Goal: Transaction & Acquisition: Purchase product/service

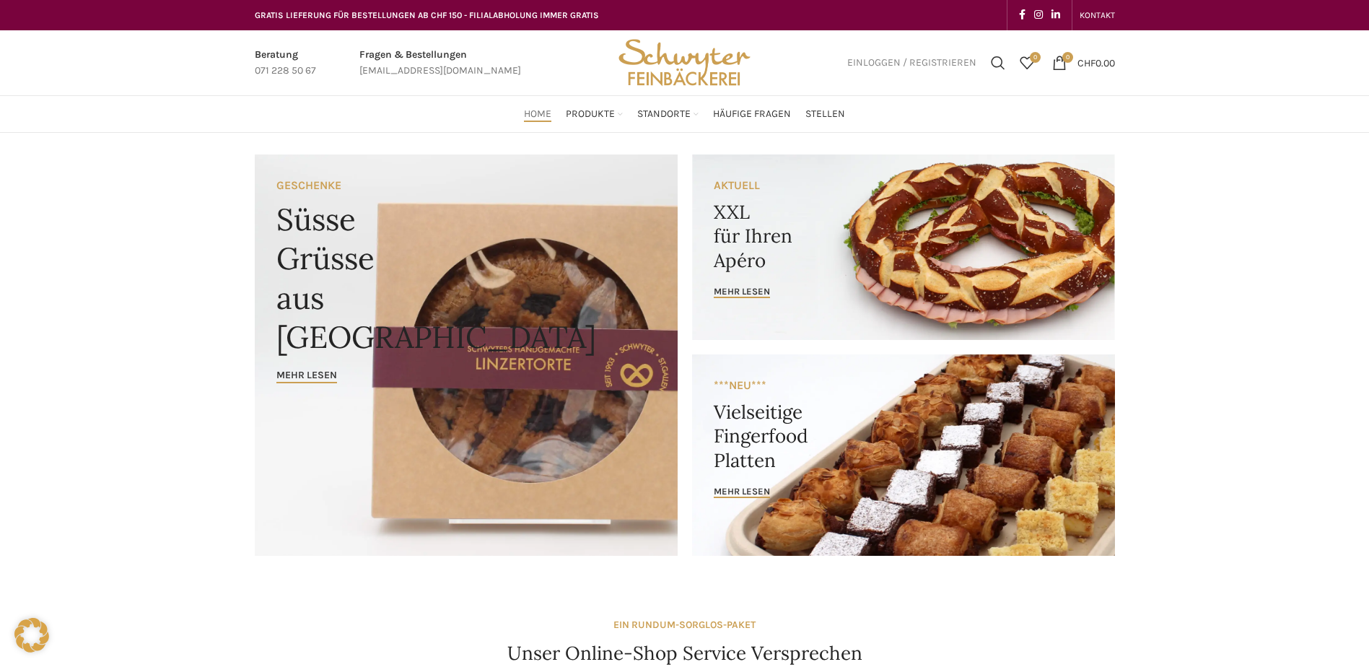
type input "[EMAIL_ADDRESS][DOMAIN_NAME]"
click at [962, 62] on span "Einloggen / Registrieren" at bounding box center [911, 63] width 129 height 10
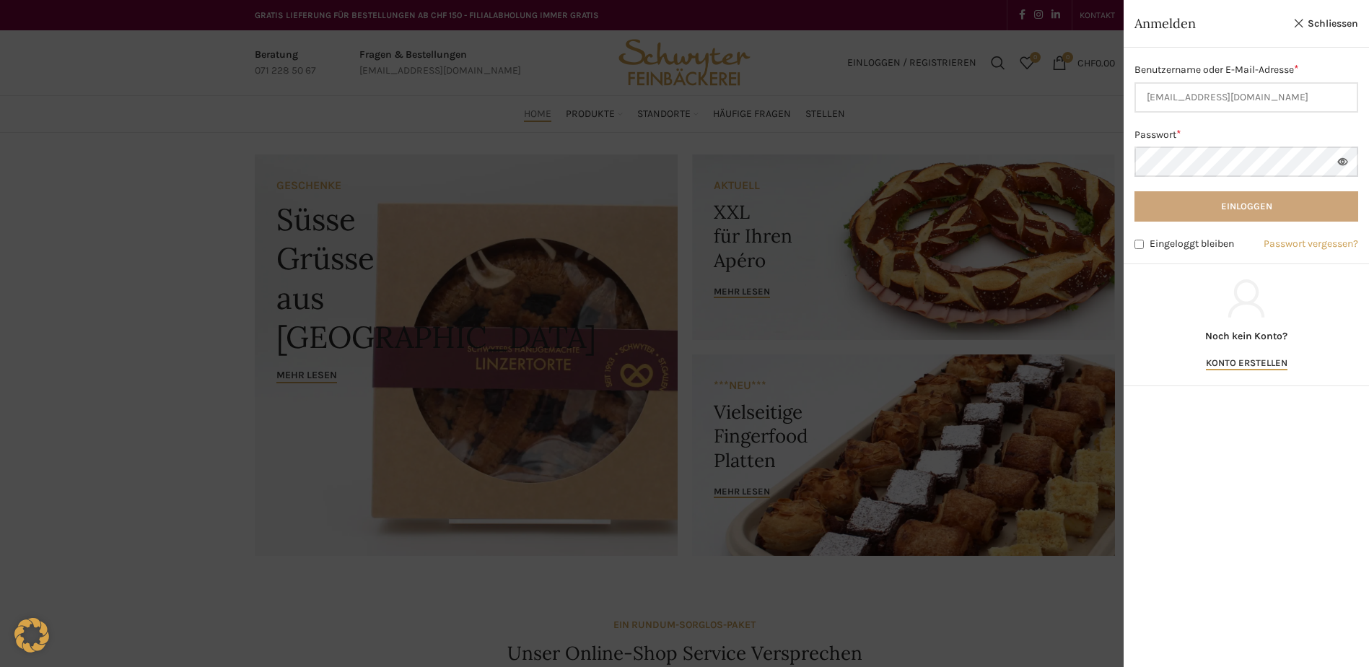
click at [1199, 211] on button "Einloggen" at bounding box center [1247, 206] width 224 height 30
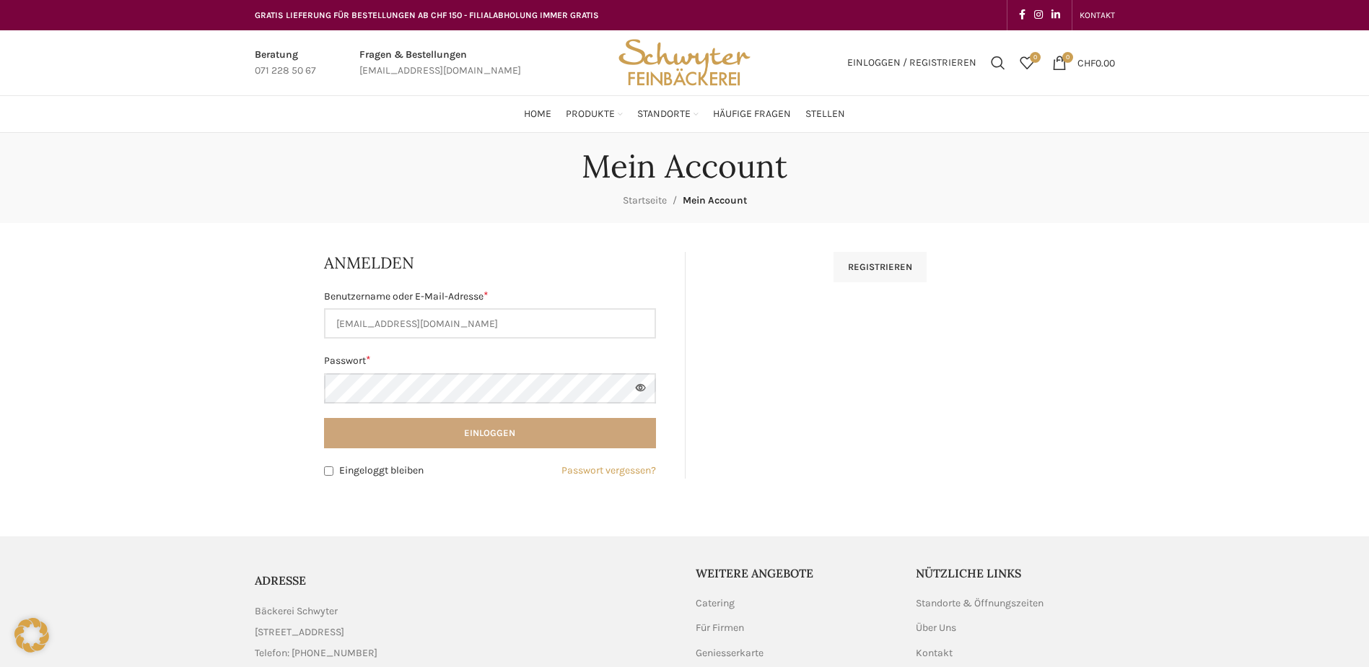
click at [452, 426] on button "Einloggen" at bounding box center [490, 433] width 332 height 30
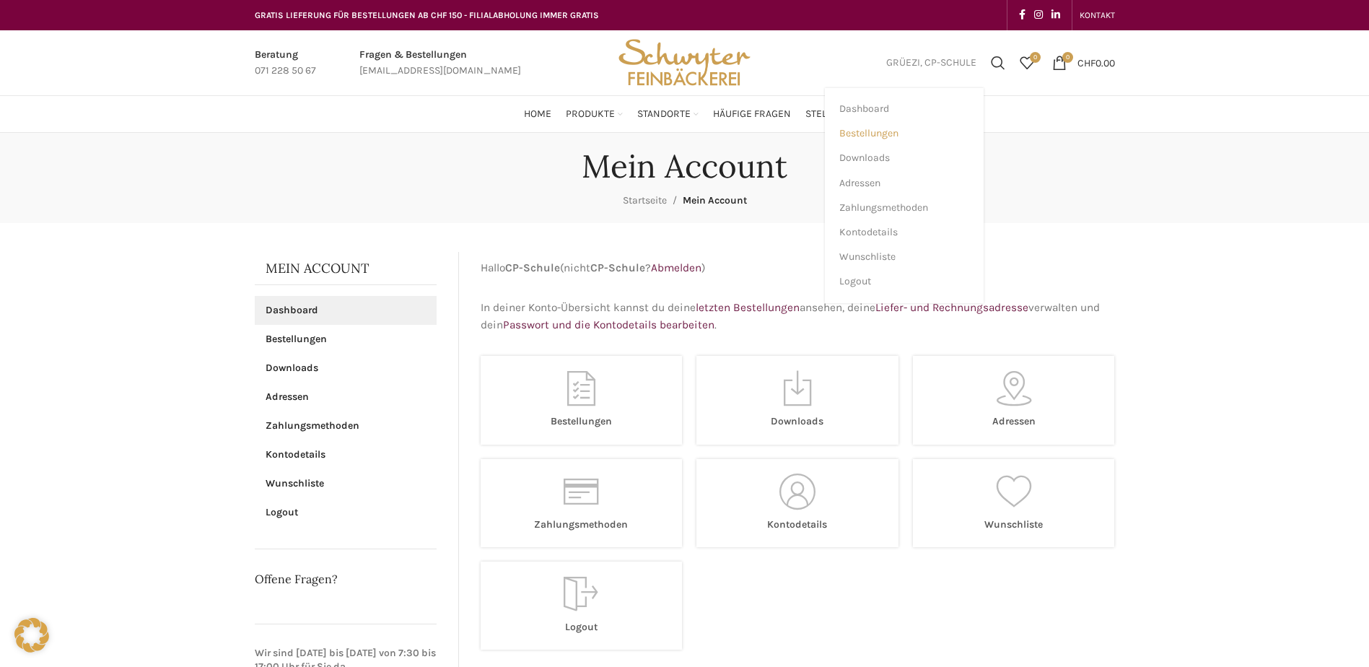
click at [891, 138] on span "Bestellungen" at bounding box center [868, 133] width 59 height 13
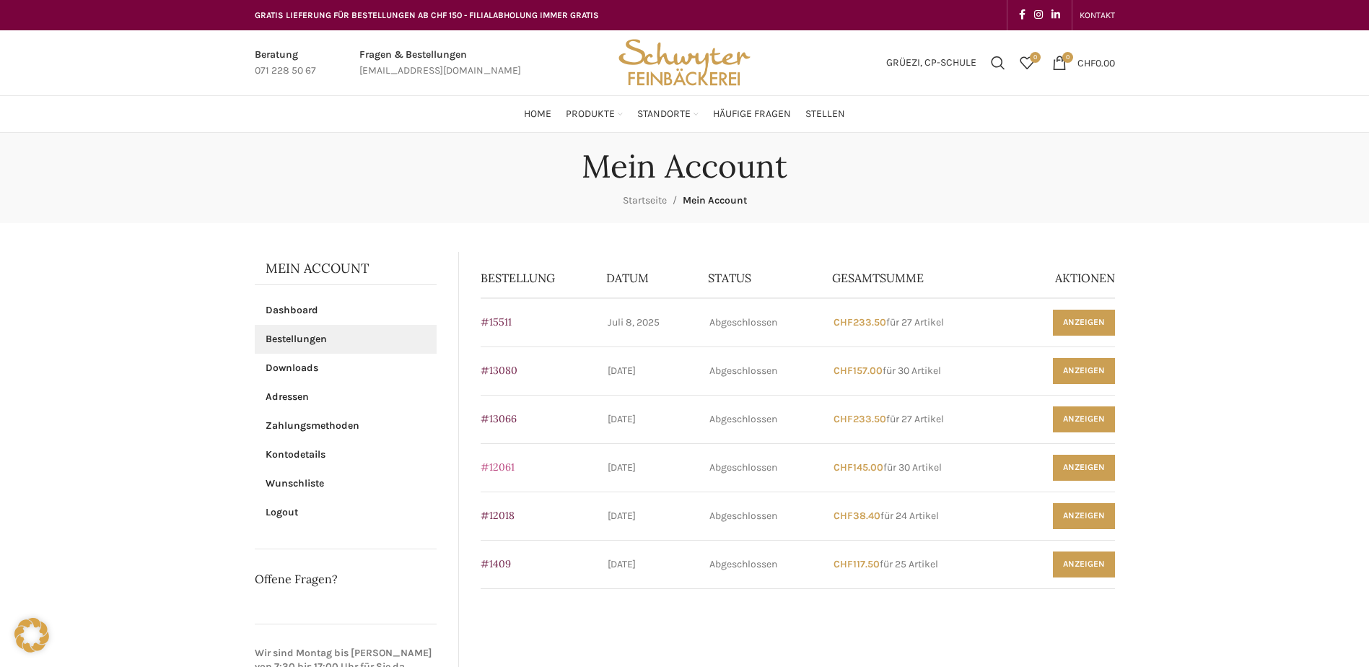
click at [498, 468] on link "#12061" at bounding box center [498, 466] width 34 height 13
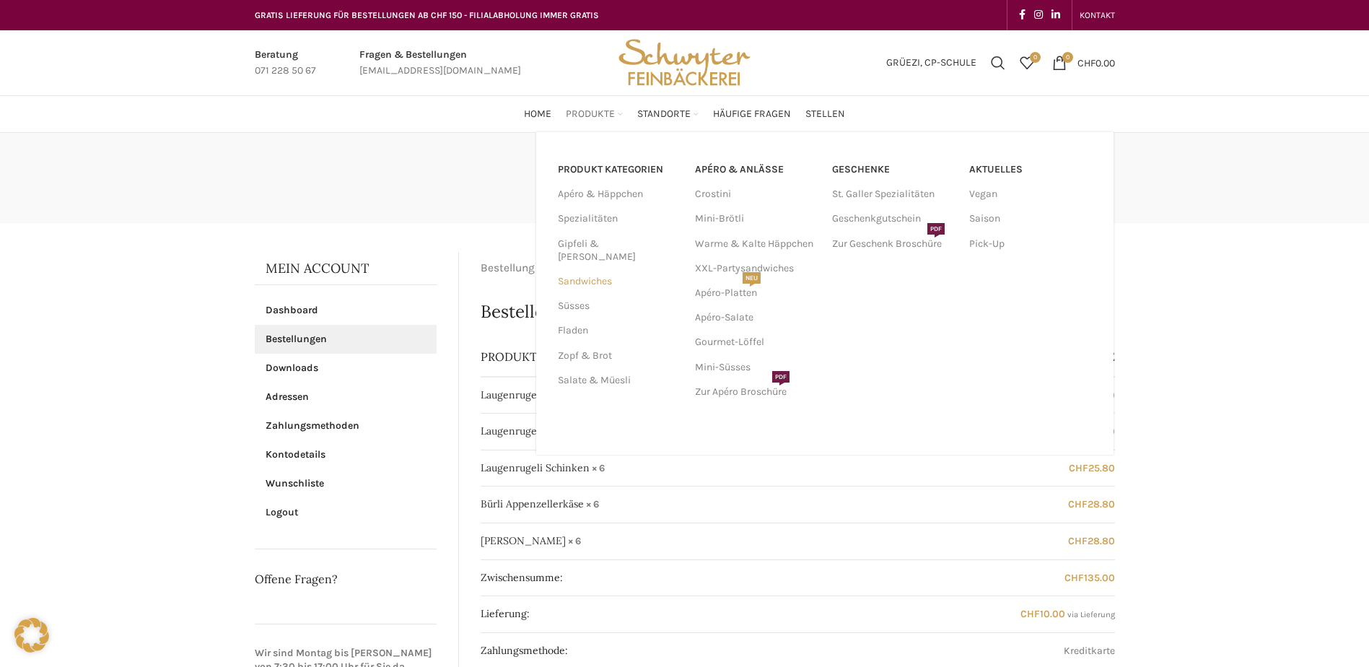
click at [592, 269] on link "Sandwiches" at bounding box center [618, 281] width 120 height 25
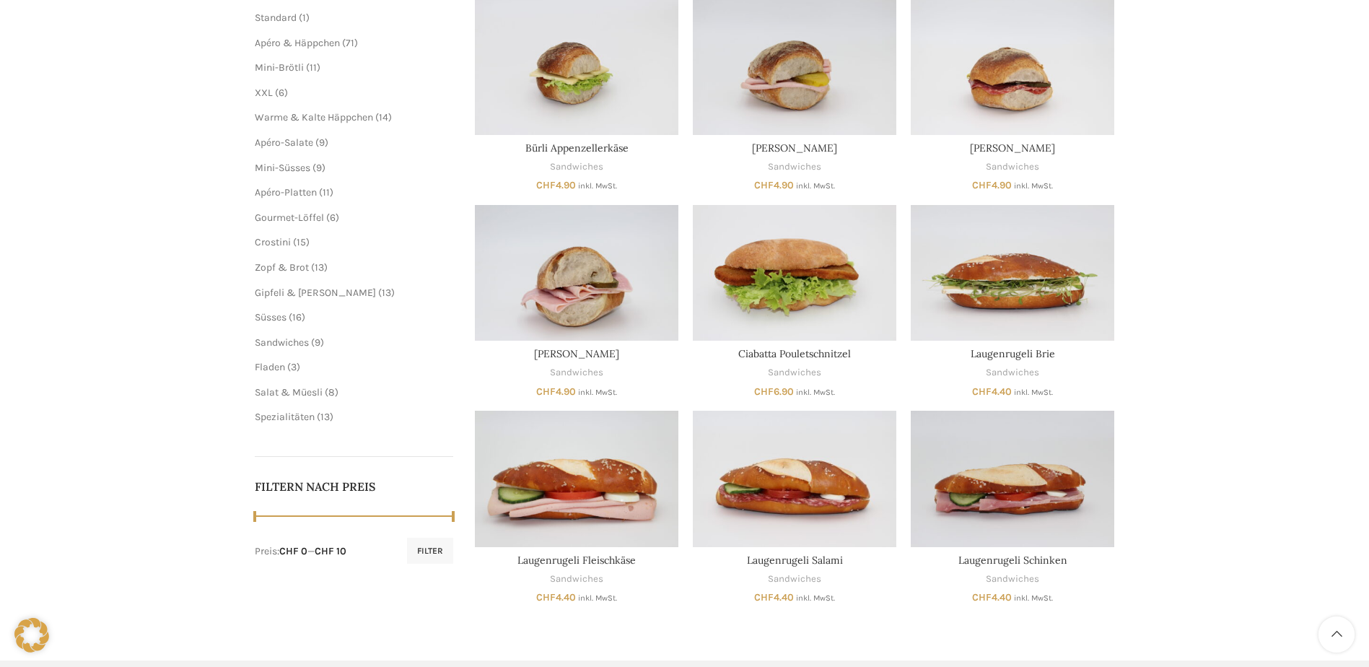
scroll to position [289, 0]
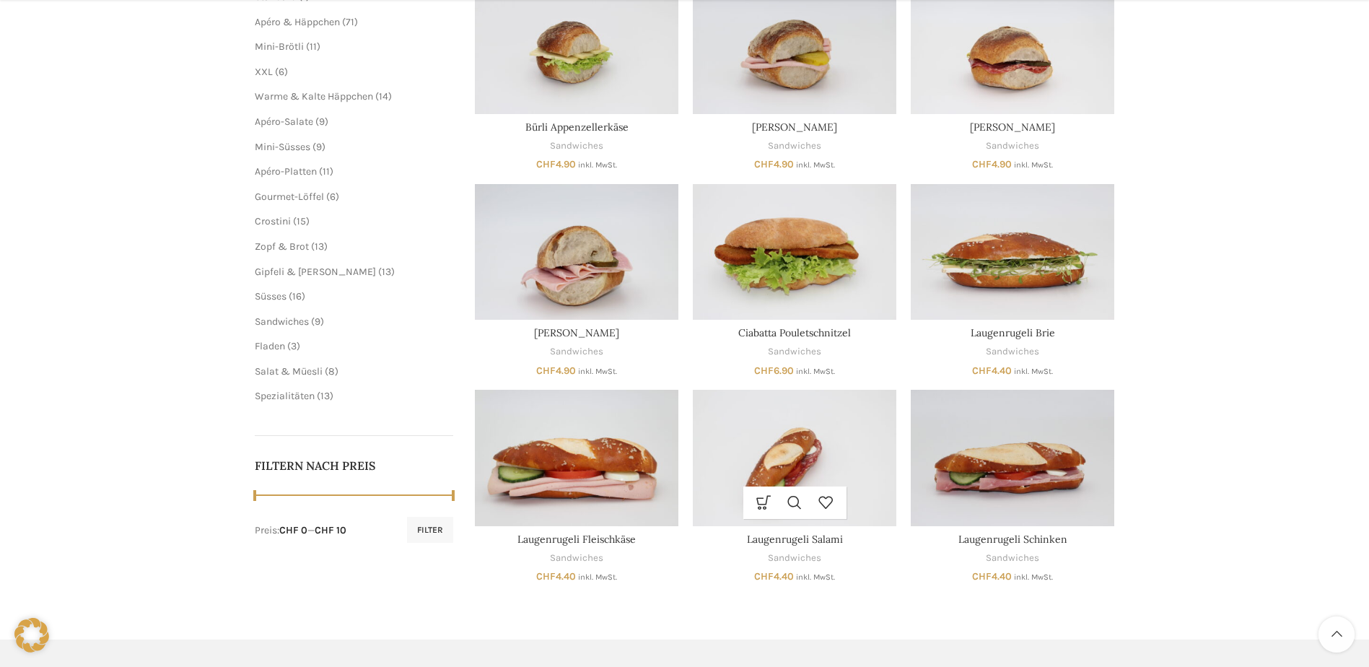
click at [835, 441] on img "Laugenrugeli Salami" at bounding box center [795, 458] width 204 height 136
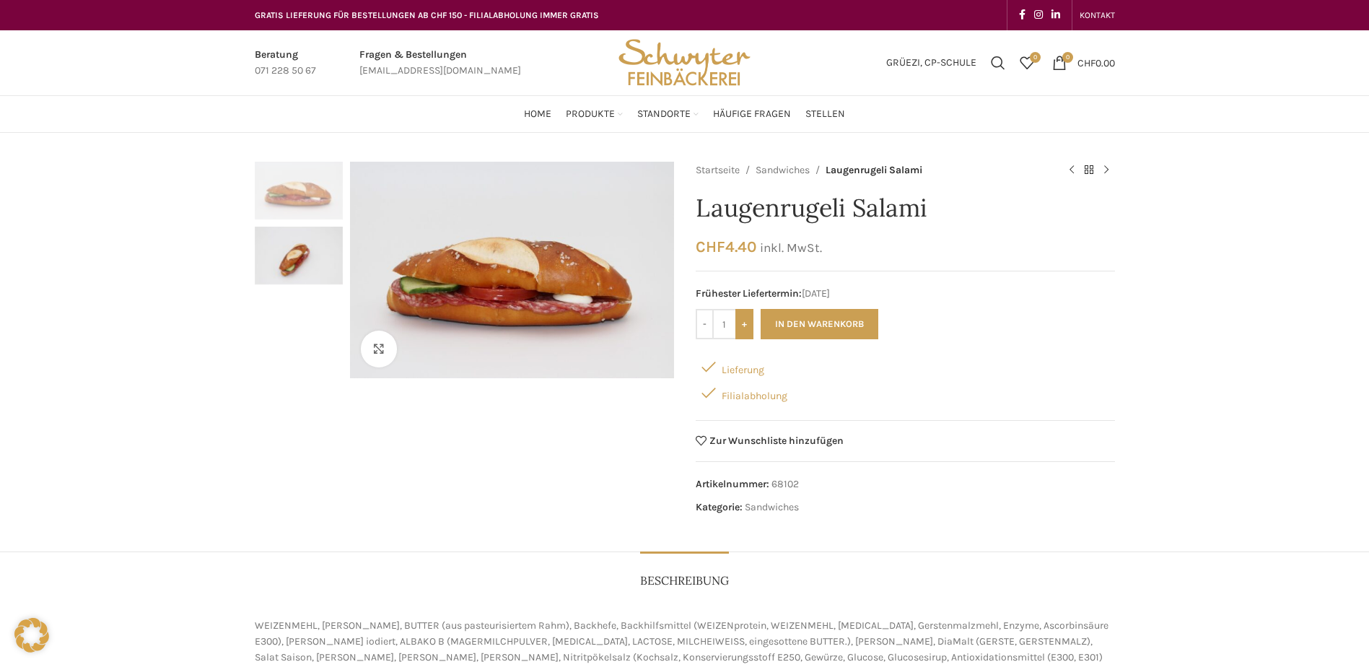
click at [749, 331] on input "+" at bounding box center [744, 324] width 18 height 30
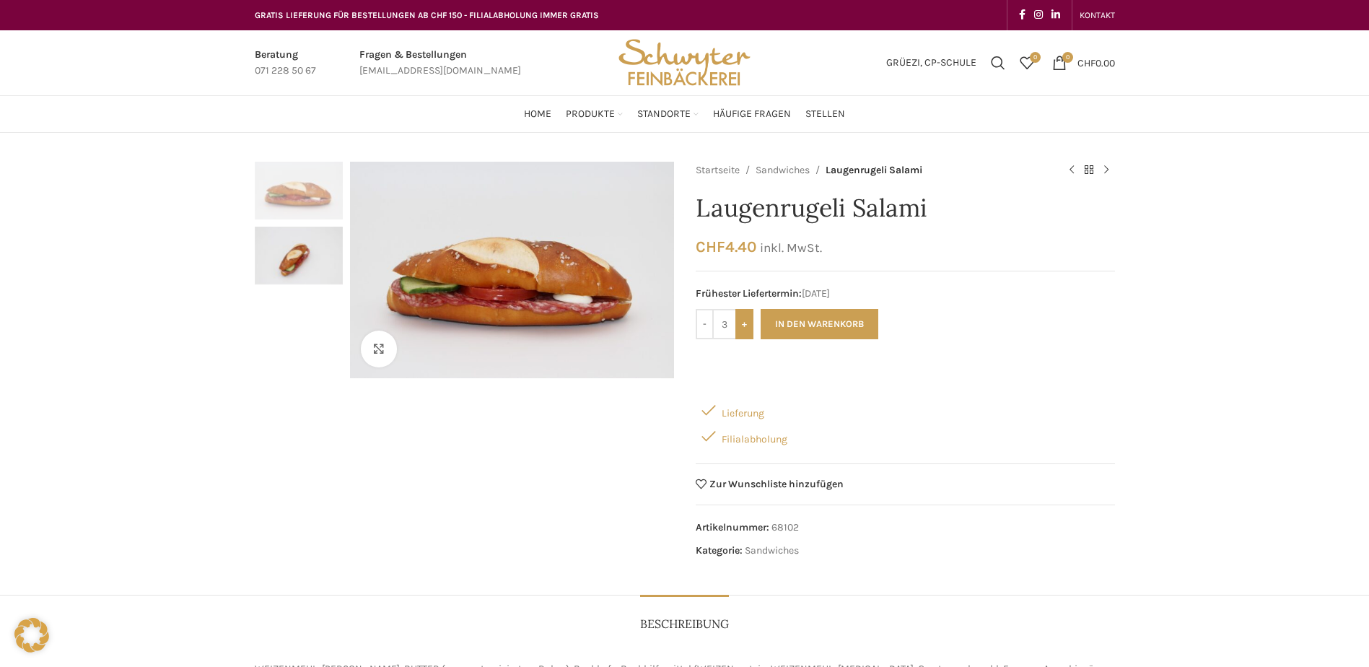
click at [749, 331] on input "+" at bounding box center [744, 324] width 18 height 30
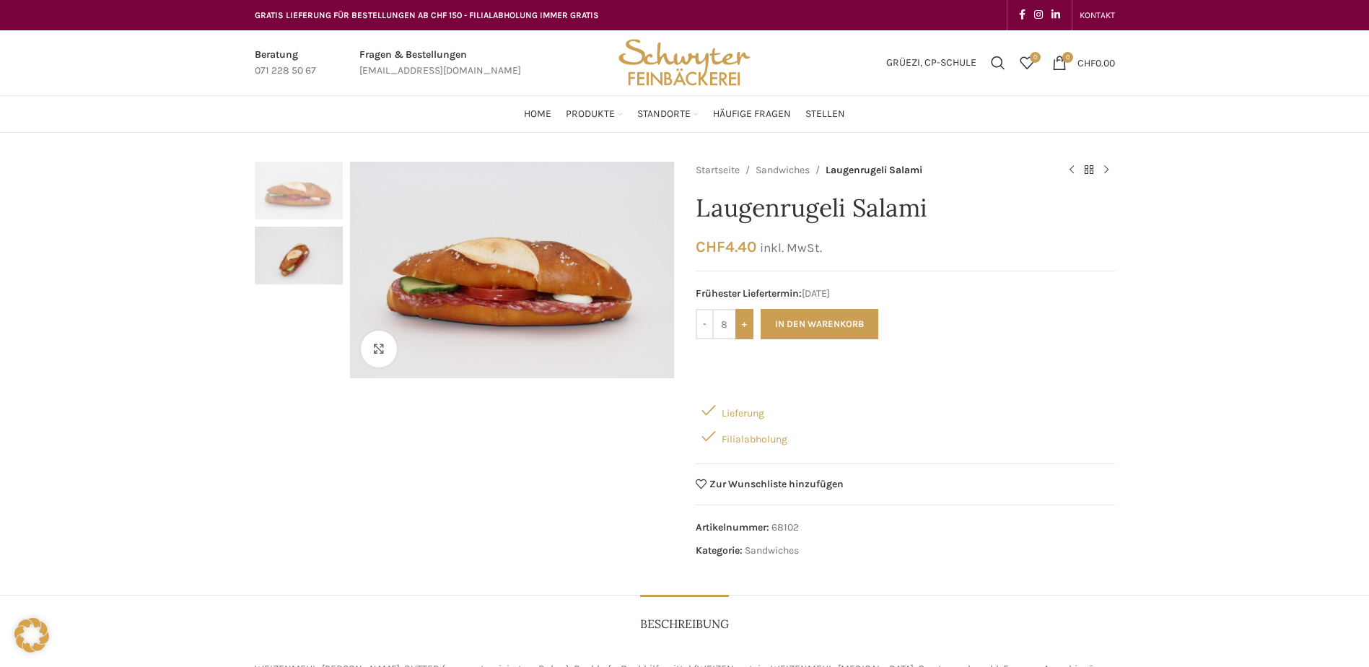
click at [749, 331] on input "+" at bounding box center [744, 324] width 18 height 30
type input "10"
click at [778, 325] on button "In den Warenkorb" at bounding box center [820, 324] width 118 height 30
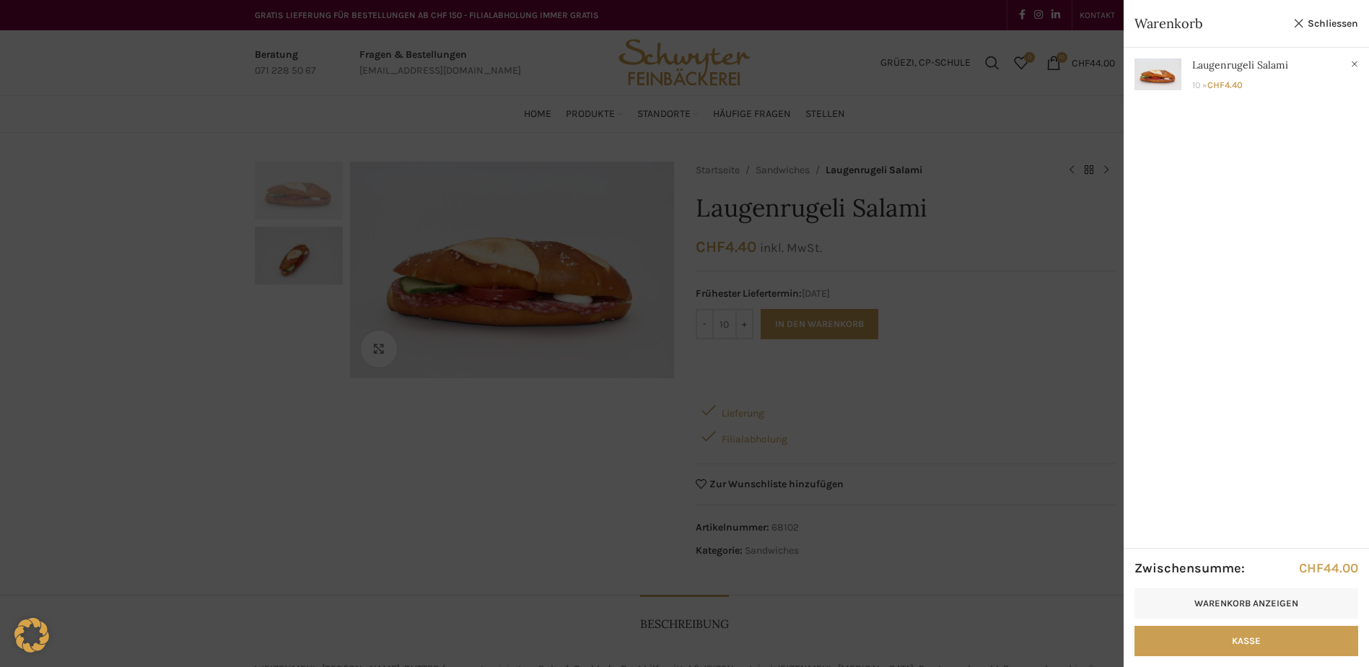
click at [168, 92] on div at bounding box center [684, 333] width 1369 height 667
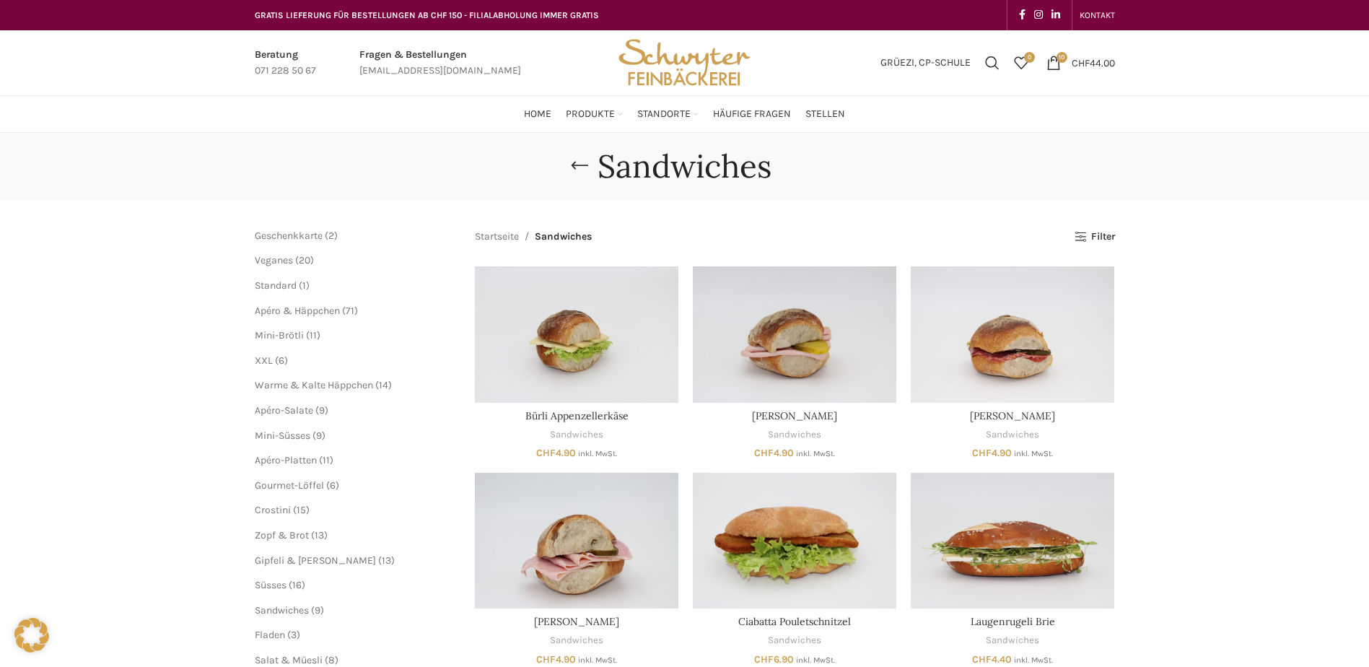
scroll to position [289, 0]
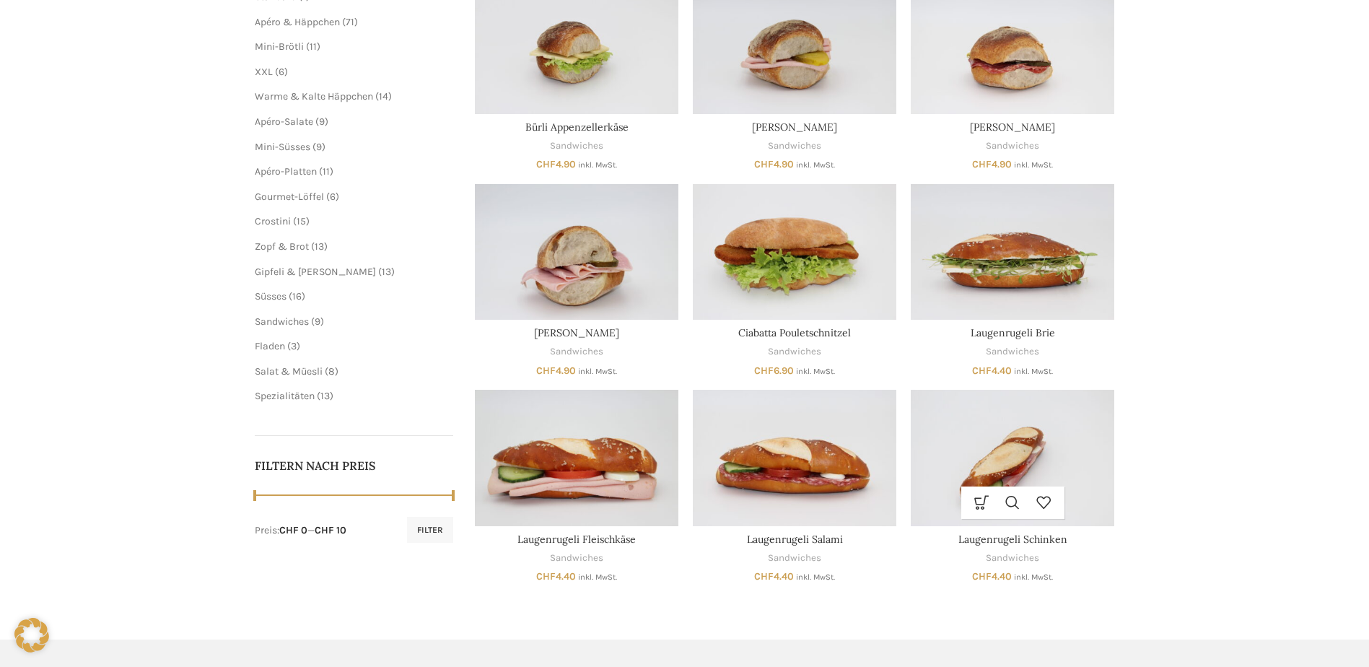
click at [1020, 453] on img "Laugenrugeli Schinken" at bounding box center [1013, 458] width 204 height 136
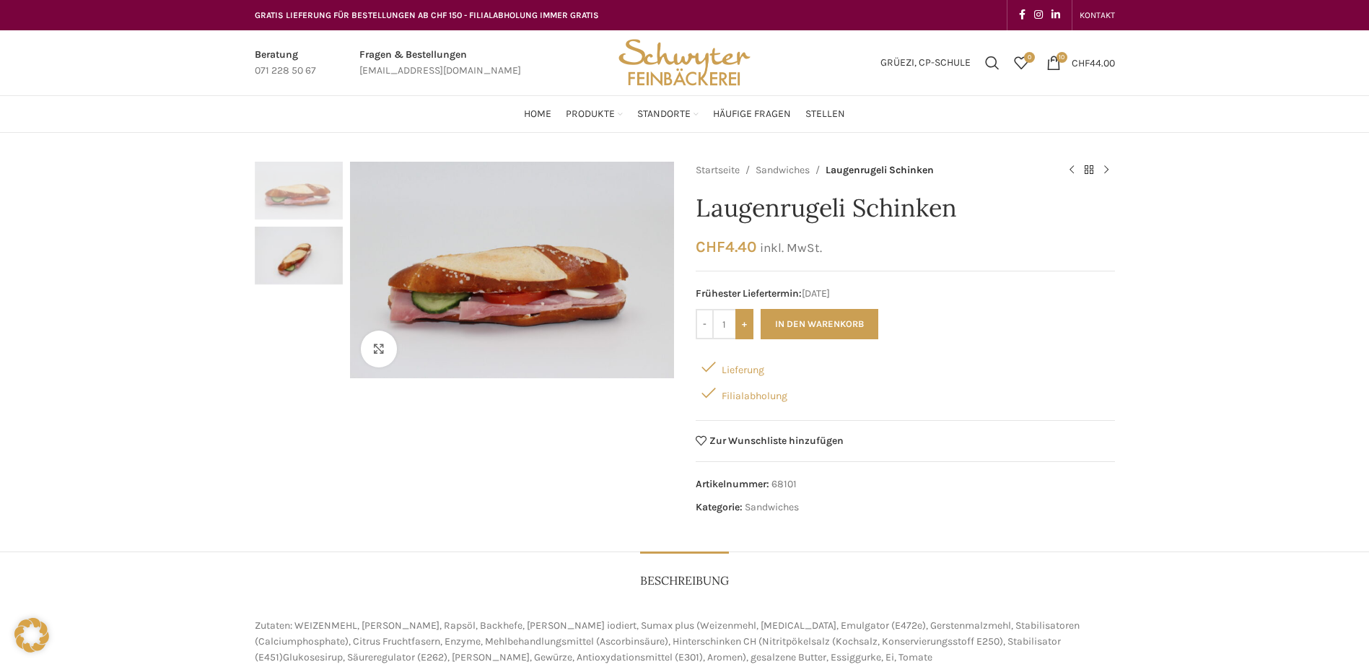
click at [740, 325] on input "+" at bounding box center [744, 324] width 18 height 30
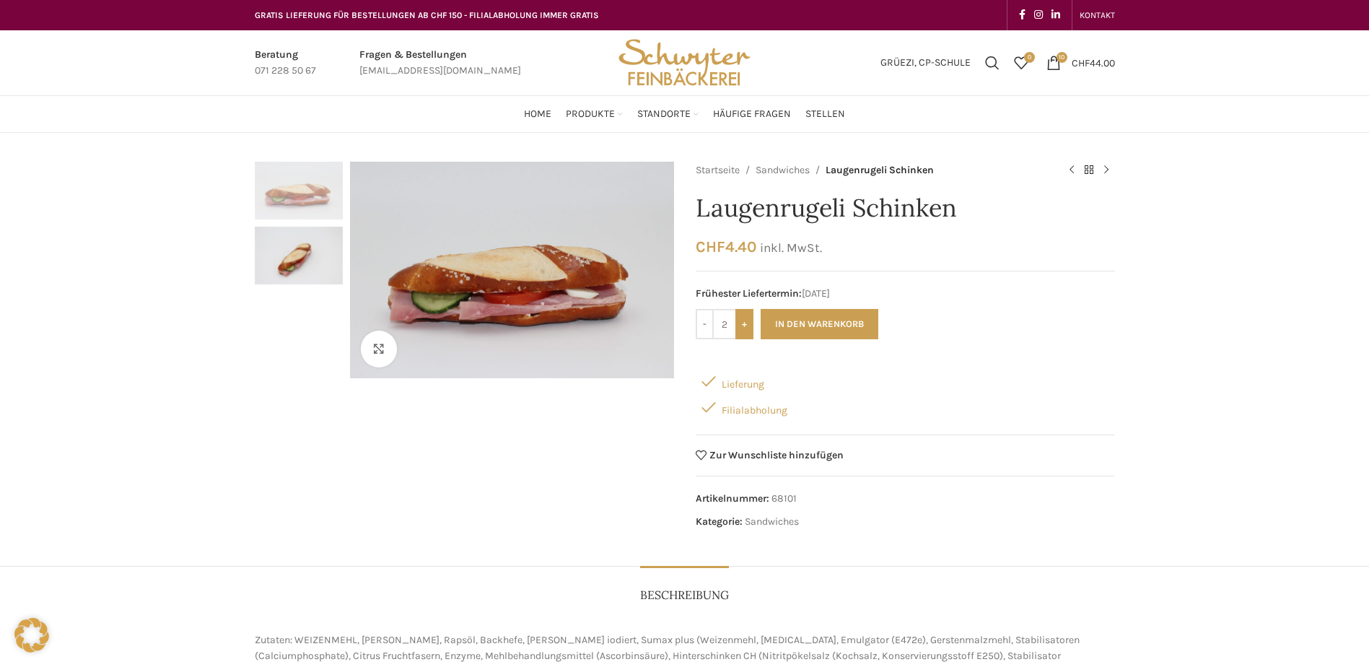
click at [740, 325] on input "+" at bounding box center [744, 324] width 18 height 30
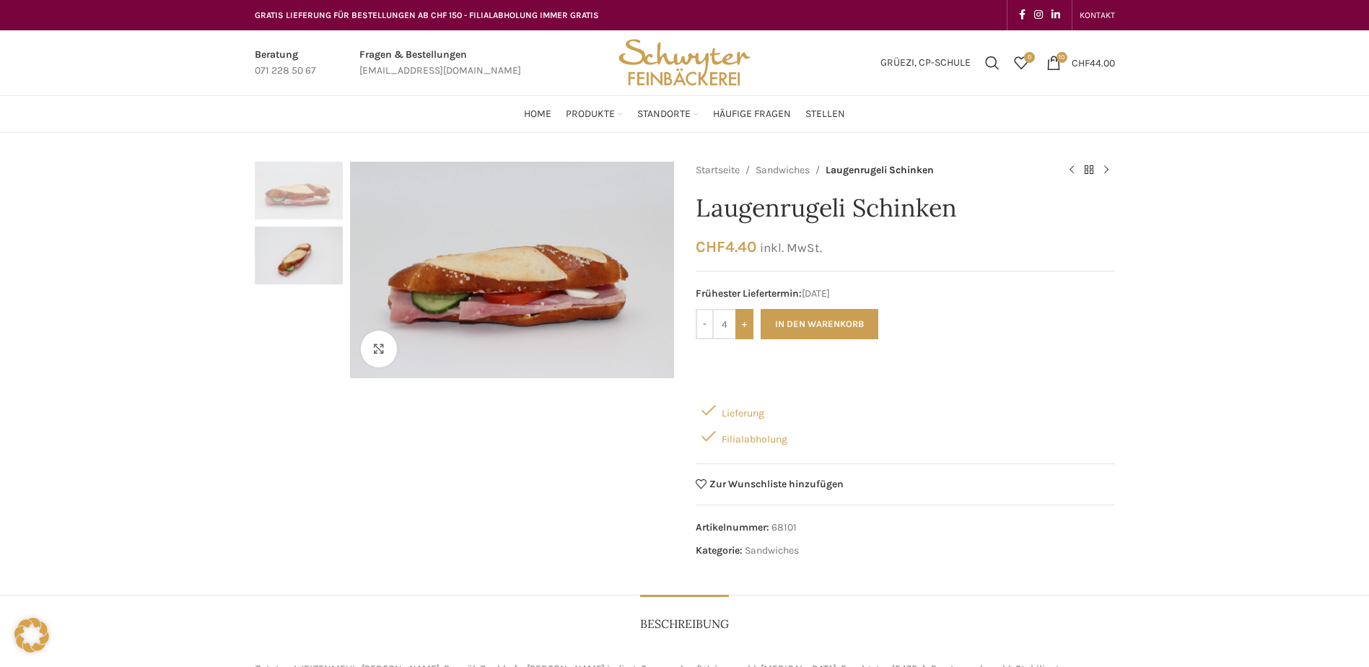
click at [740, 325] on input "+" at bounding box center [744, 324] width 18 height 30
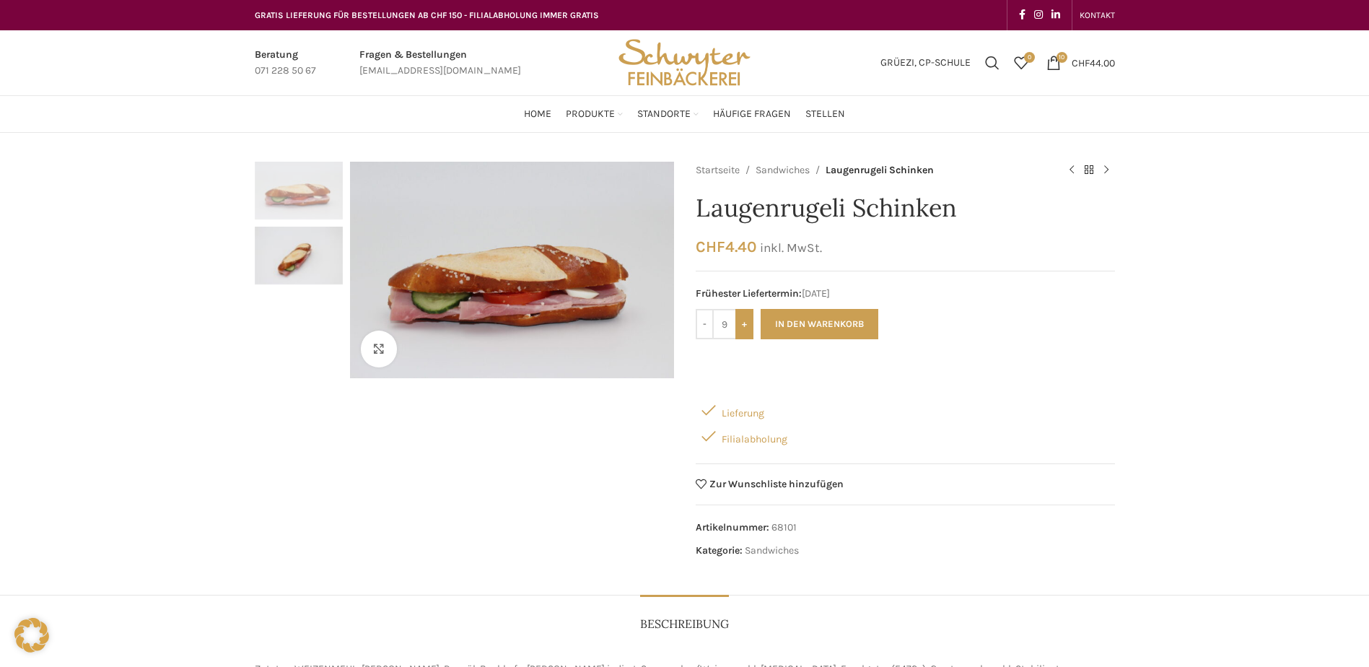
click at [740, 325] on input "+" at bounding box center [744, 324] width 18 height 30
type input "10"
click at [772, 320] on button "In den Warenkorb" at bounding box center [820, 324] width 118 height 30
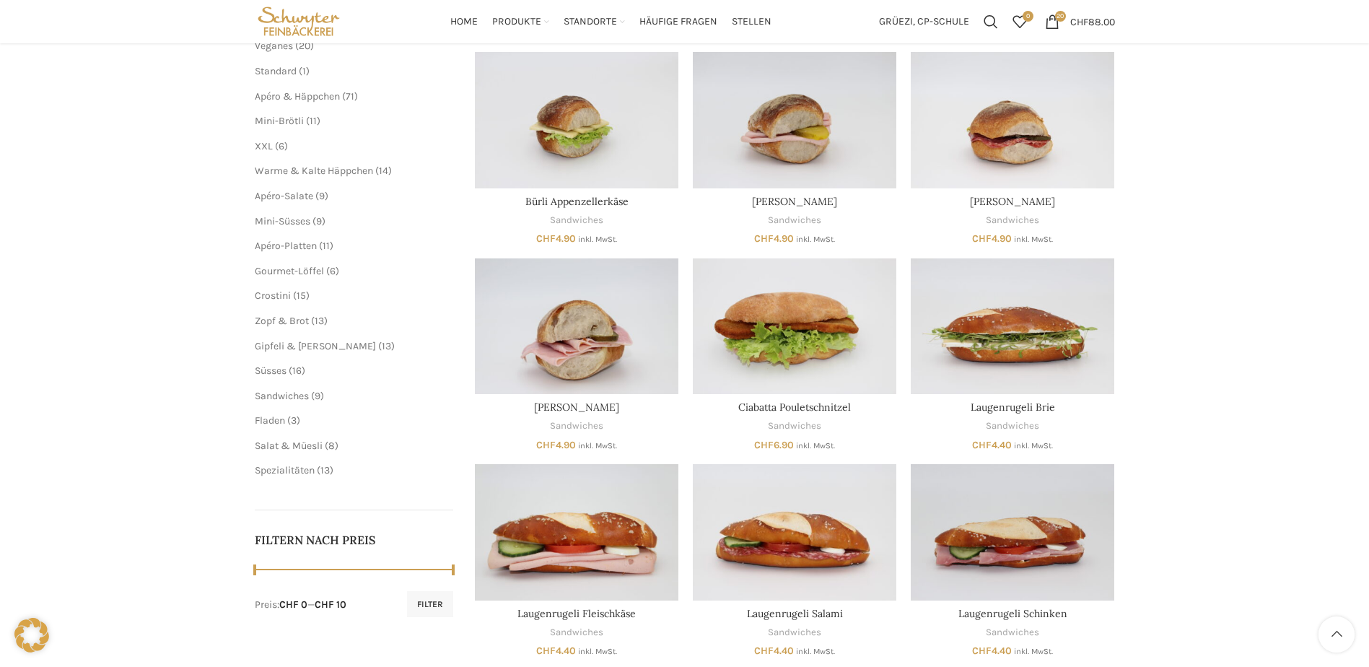
scroll to position [144, 0]
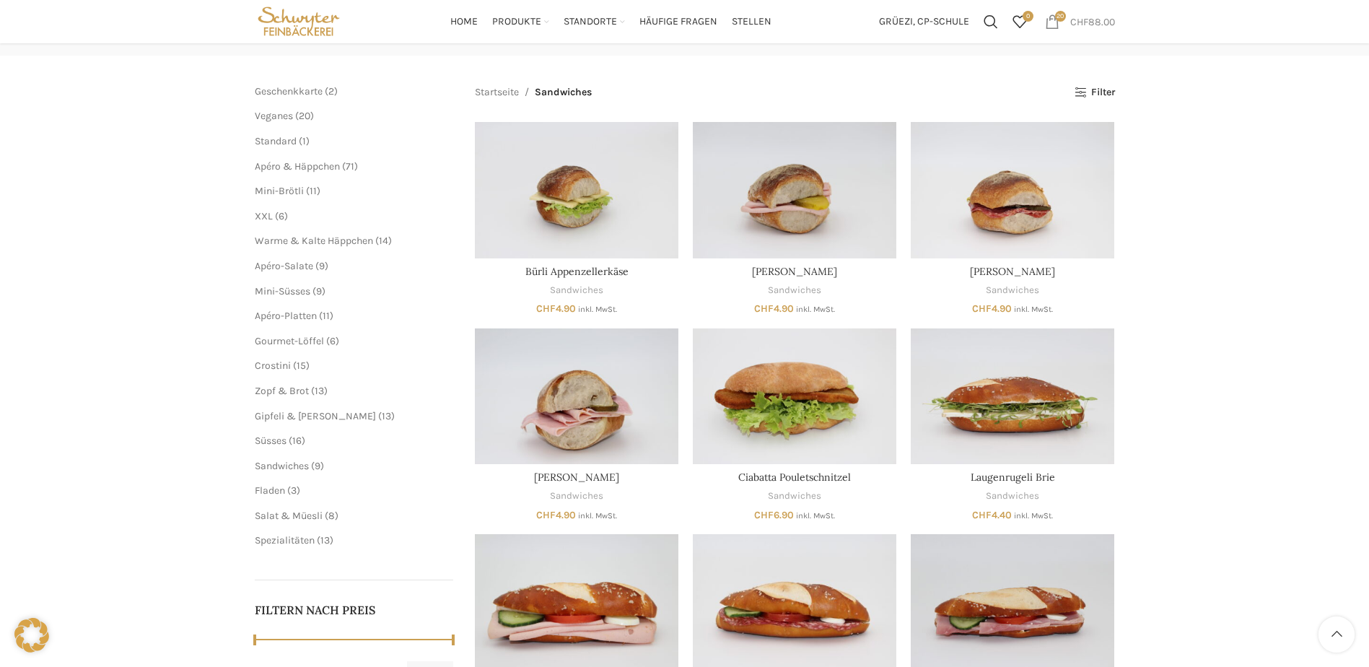
click at [1055, 25] on span "20 items" at bounding box center [1052, 21] width 14 height 14
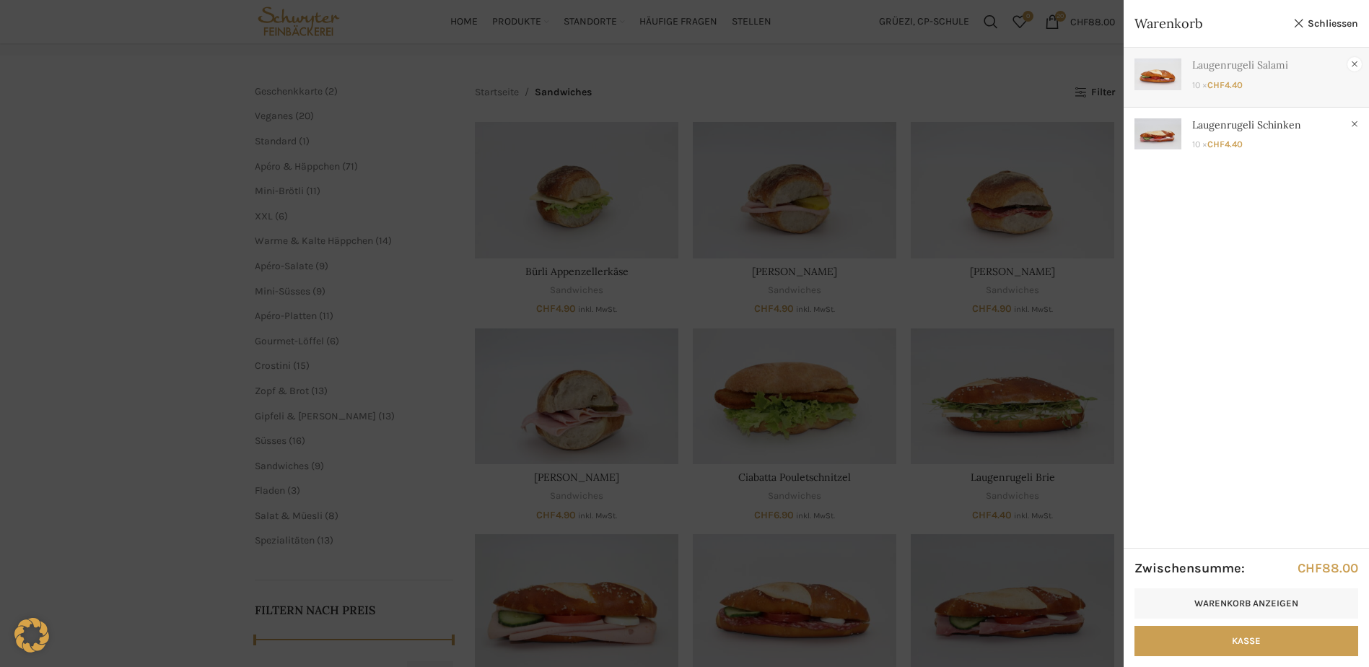
click at [1353, 69] on link "×" at bounding box center [1354, 64] width 14 height 14
click at [1353, 66] on link "×" at bounding box center [1354, 64] width 14 height 14
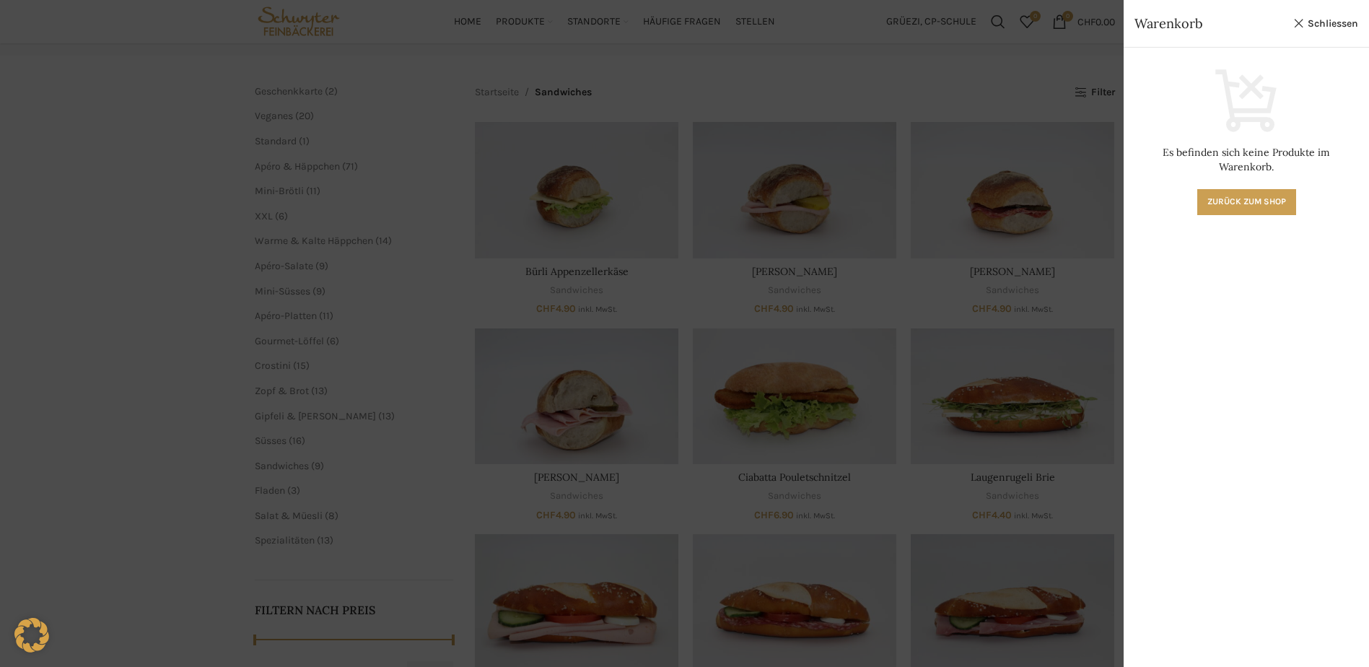
click at [892, 88] on div at bounding box center [684, 333] width 1369 height 667
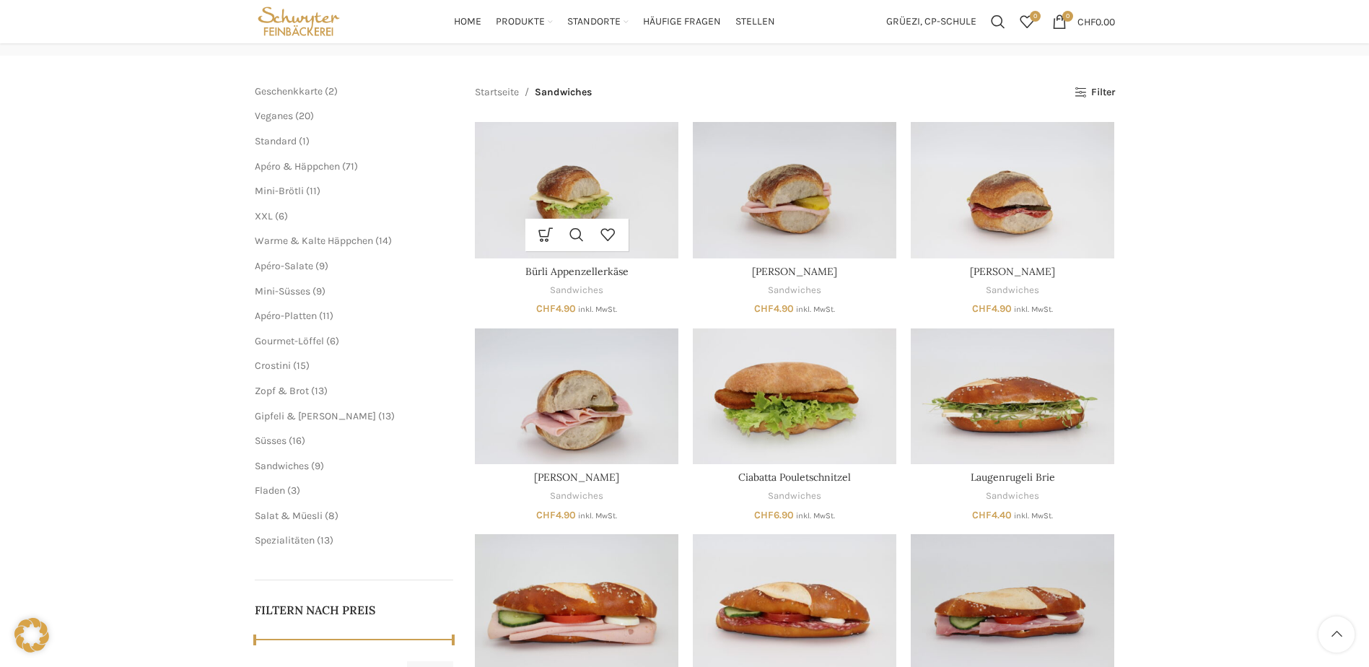
click at [585, 196] on img "Bürli Appenzellerkäse" at bounding box center [577, 190] width 204 height 136
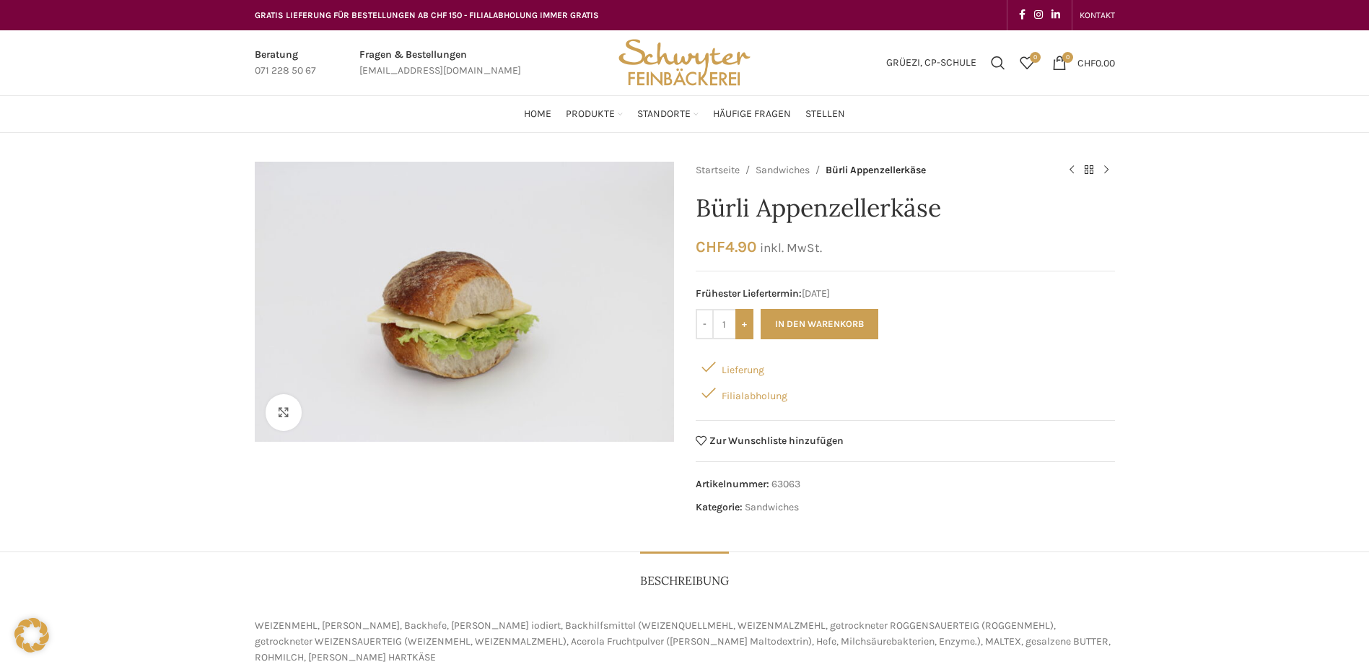
click at [747, 323] on input "+" at bounding box center [744, 324] width 18 height 30
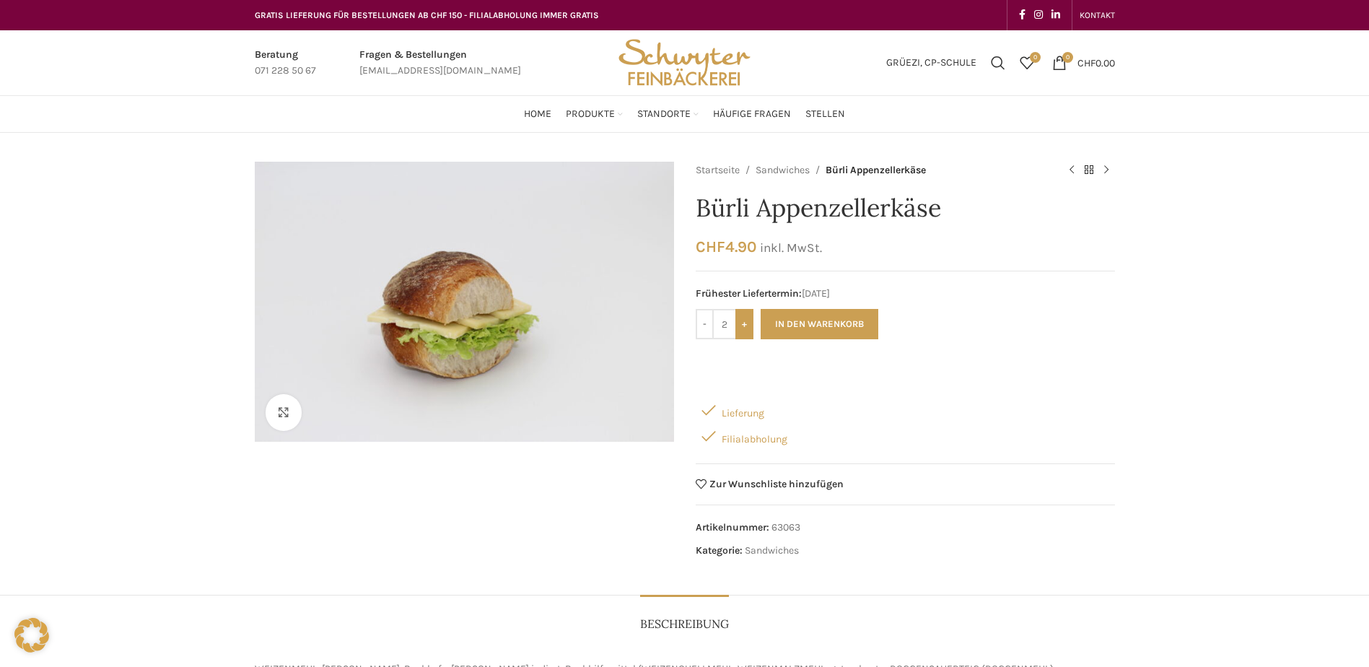
click at [747, 323] on input "+" at bounding box center [744, 324] width 18 height 30
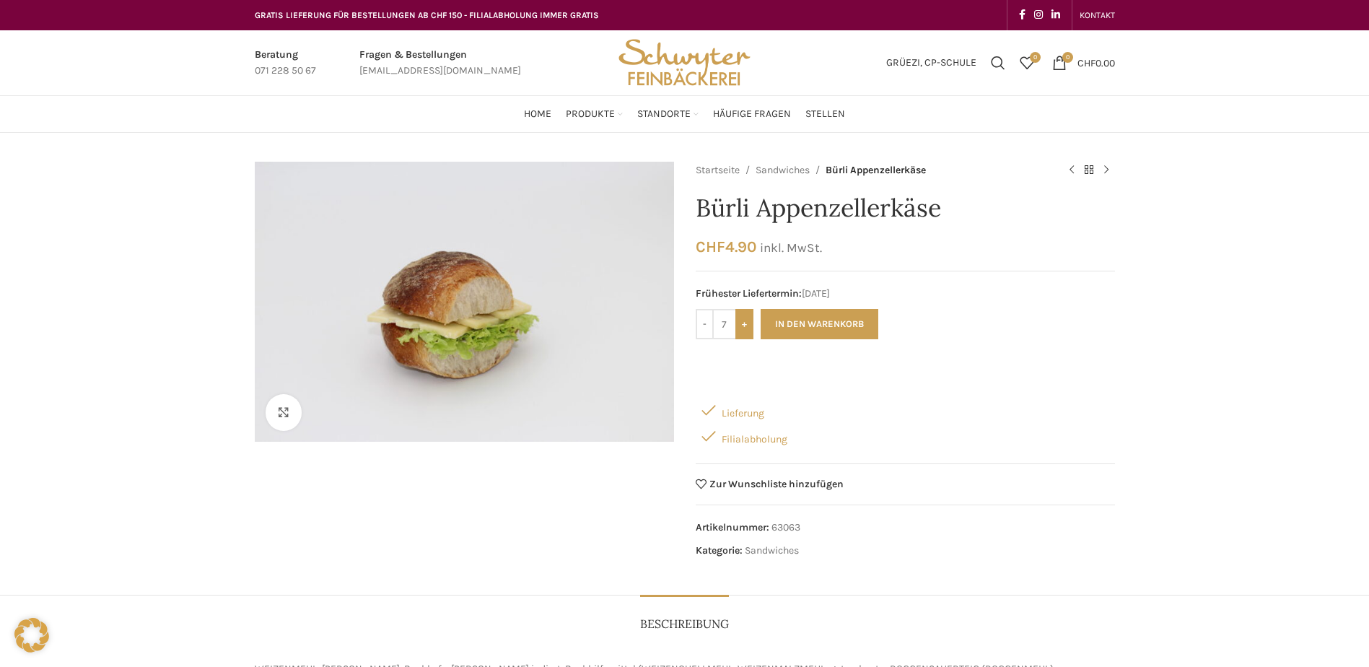
click at [747, 323] on input "+" at bounding box center [744, 324] width 18 height 30
click at [743, 323] on input "+" at bounding box center [744, 324] width 18 height 30
type input "10"
click at [781, 323] on button "In den Warenkorb" at bounding box center [820, 324] width 118 height 30
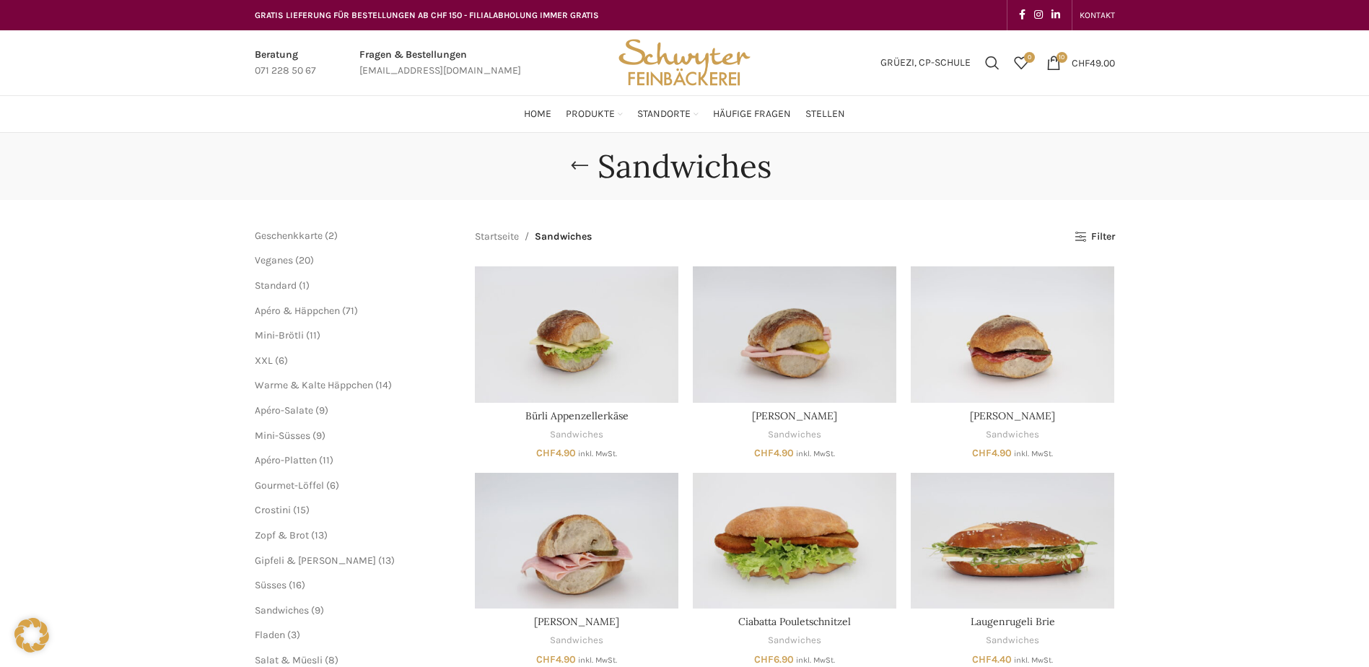
scroll to position [144, 0]
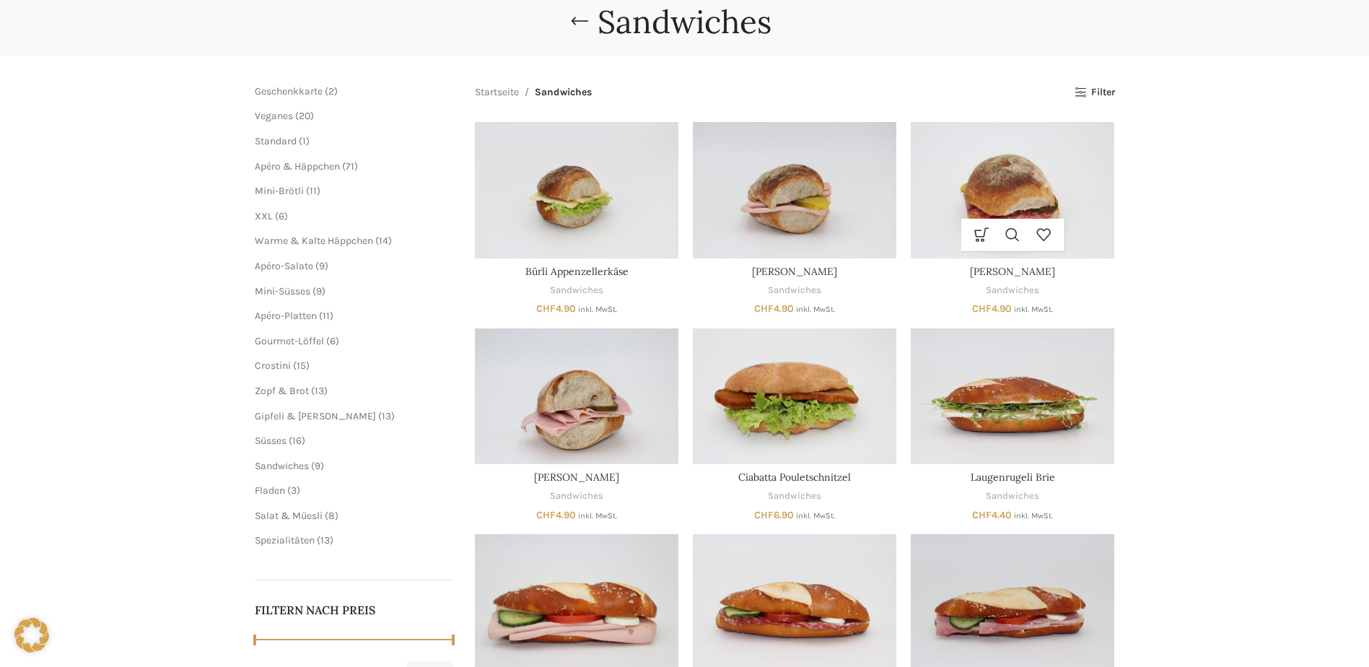
click at [1031, 175] on img "Bürli Salami" at bounding box center [1013, 190] width 204 height 136
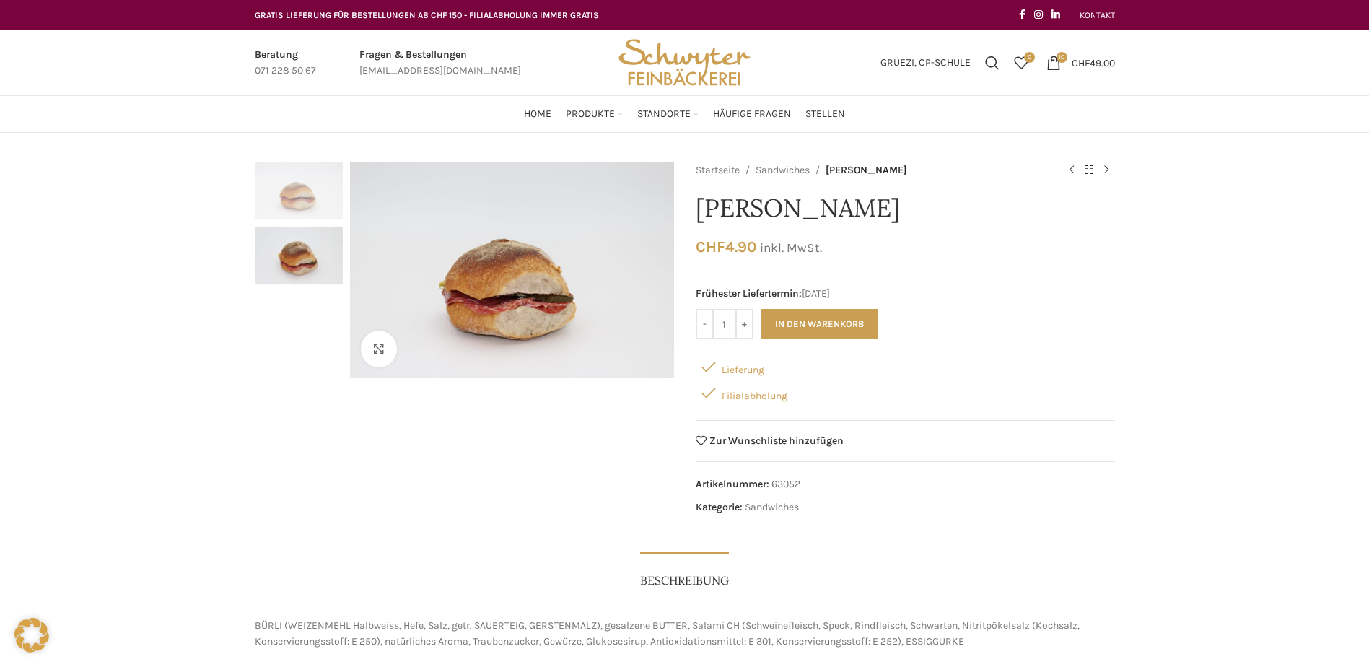
click at [754, 321] on form "- Bürli Salami Menge 1 + In den Warenkorb" at bounding box center [905, 324] width 419 height 30
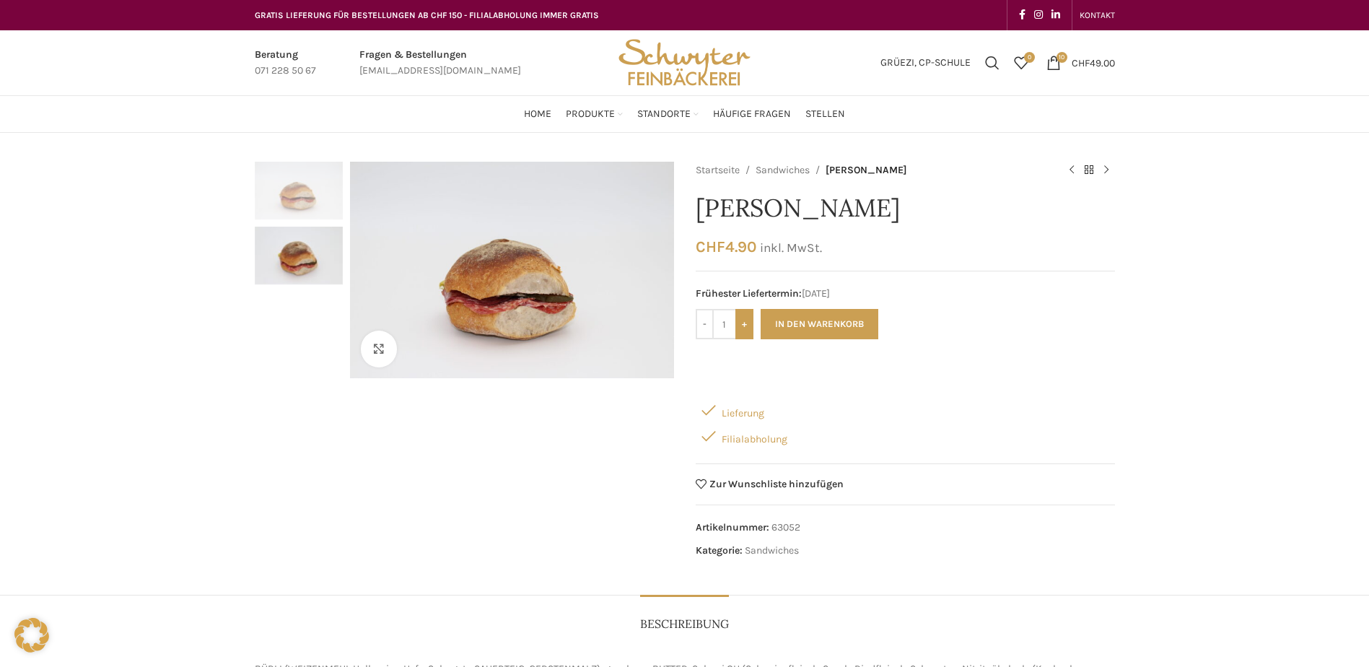
click at [748, 323] on input "+" at bounding box center [744, 324] width 18 height 30
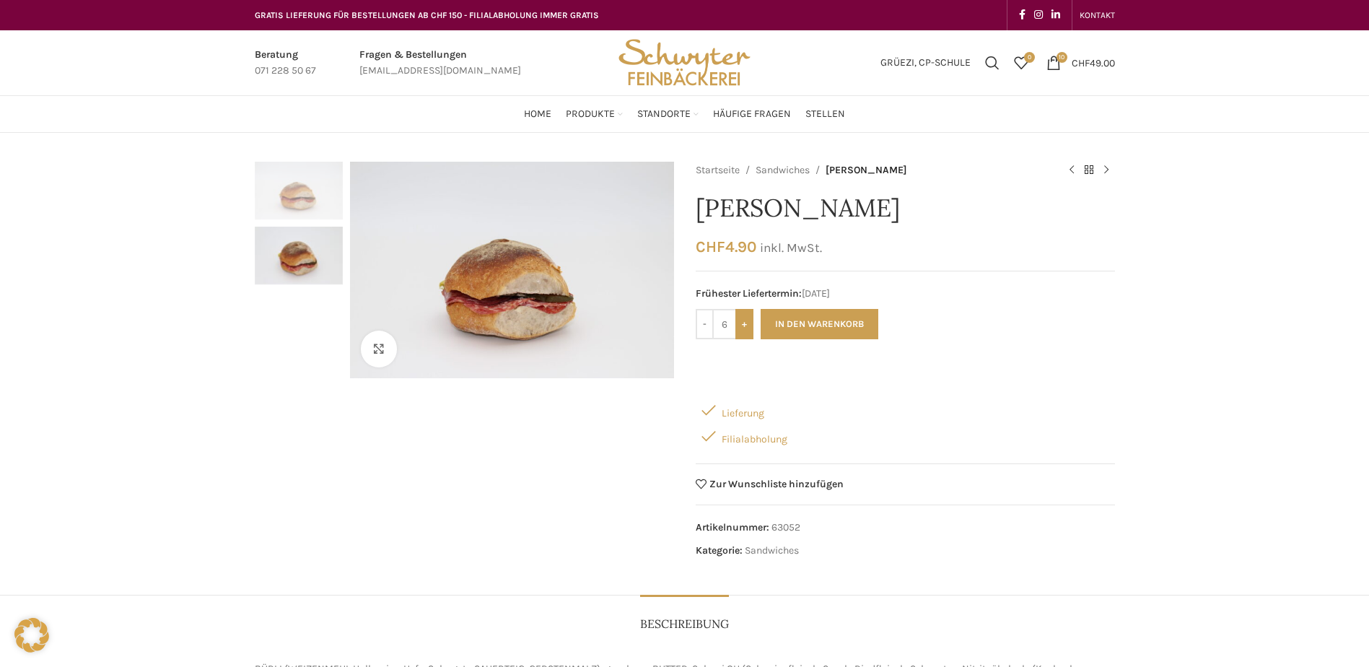
click at [748, 323] on input "+" at bounding box center [744, 324] width 18 height 30
type input "10"
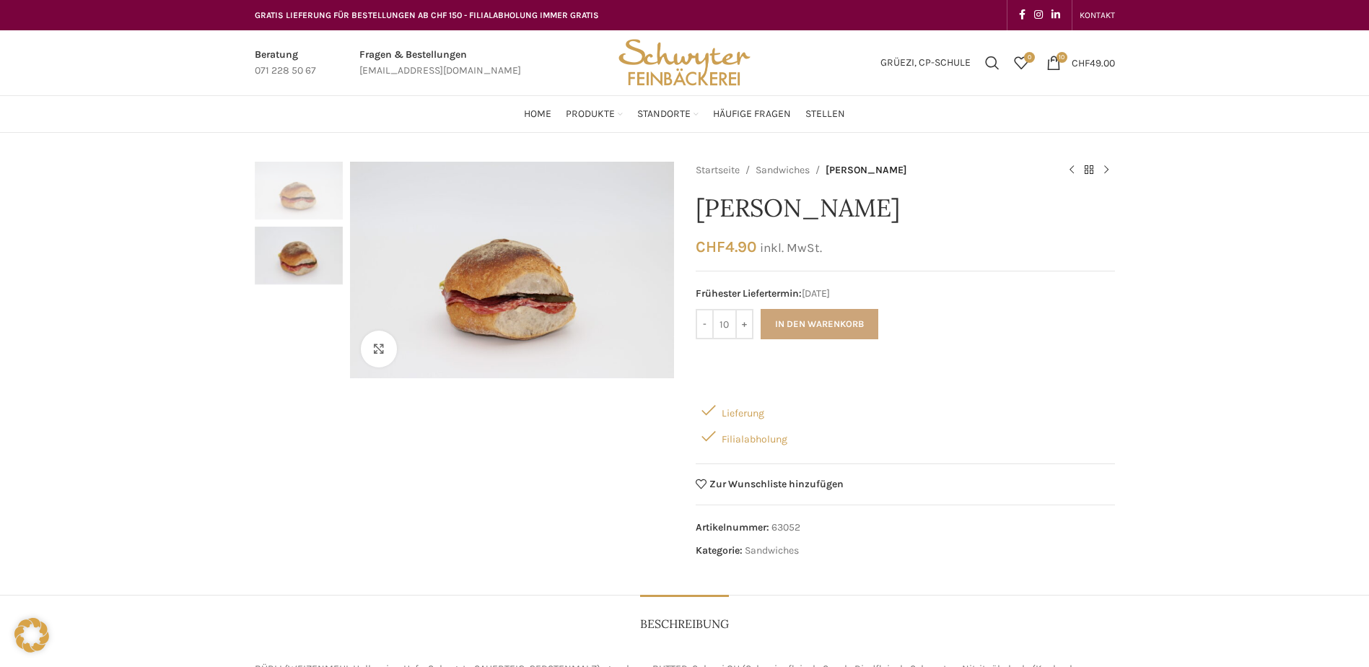
click at [798, 325] on button "In den Warenkorb" at bounding box center [820, 324] width 118 height 30
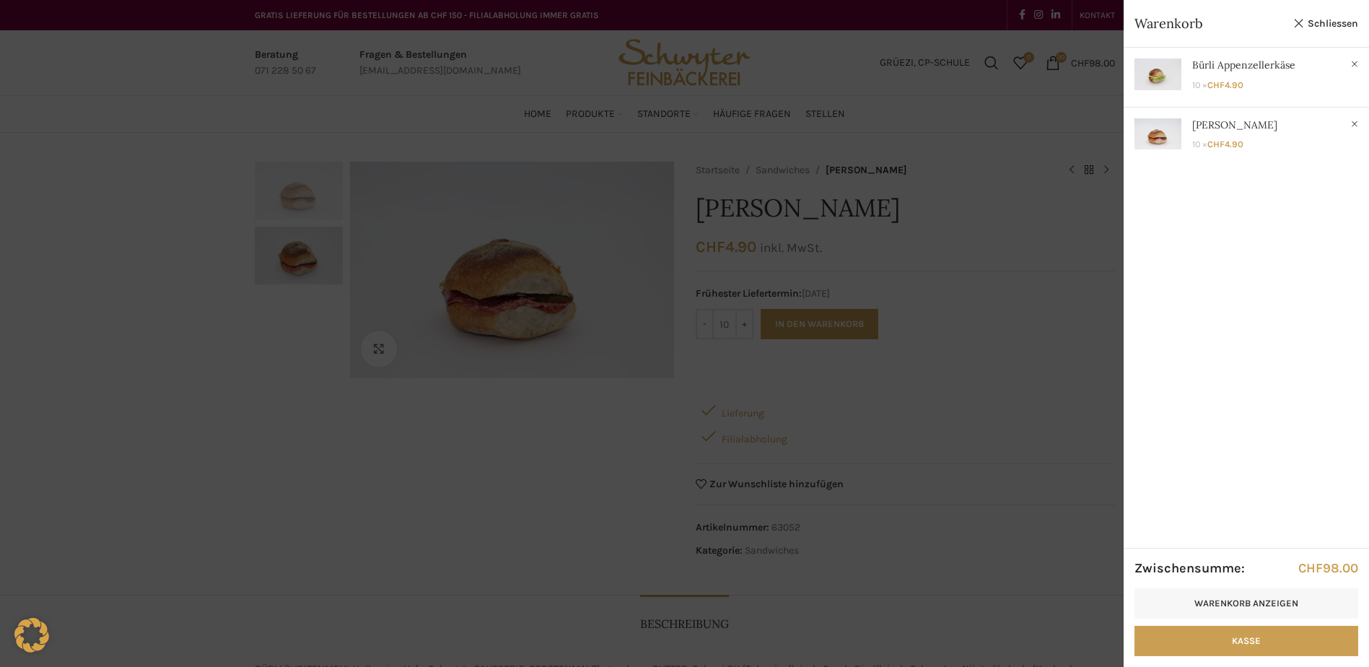
click at [1, 74] on div at bounding box center [684, 333] width 1369 height 667
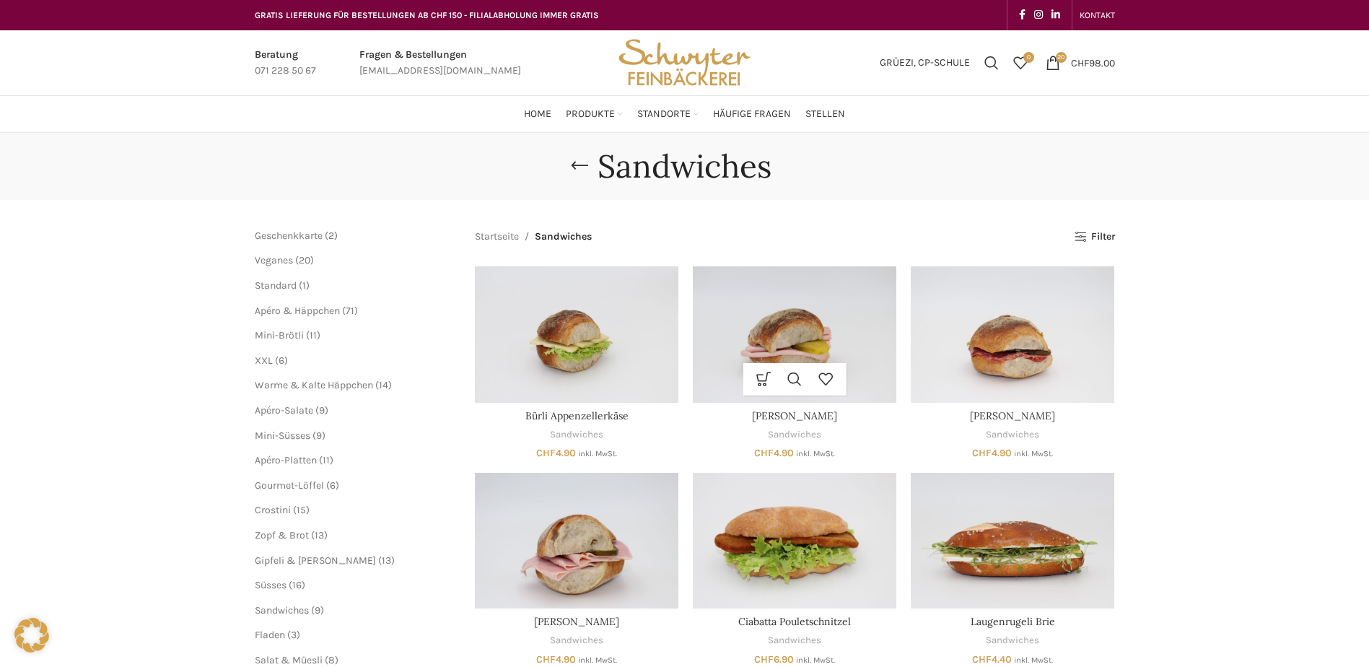
scroll to position [144, 0]
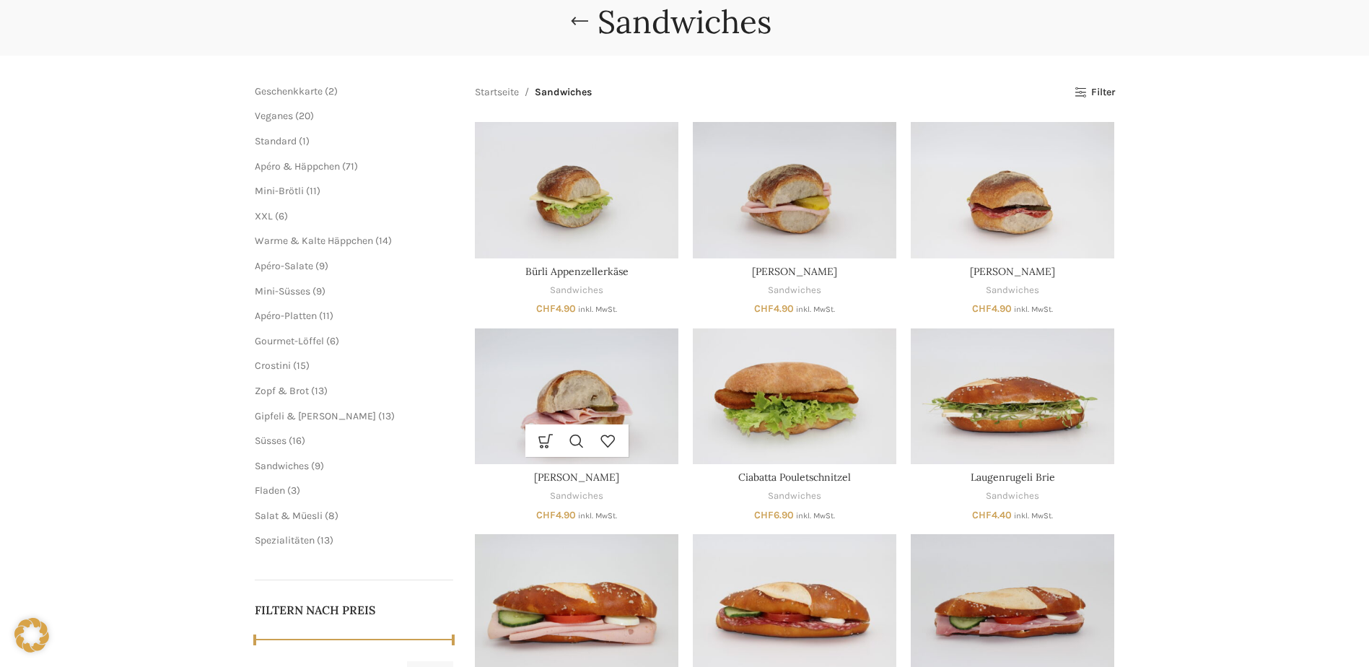
click at [590, 382] on img "Bürli Schinken" at bounding box center [577, 396] width 204 height 136
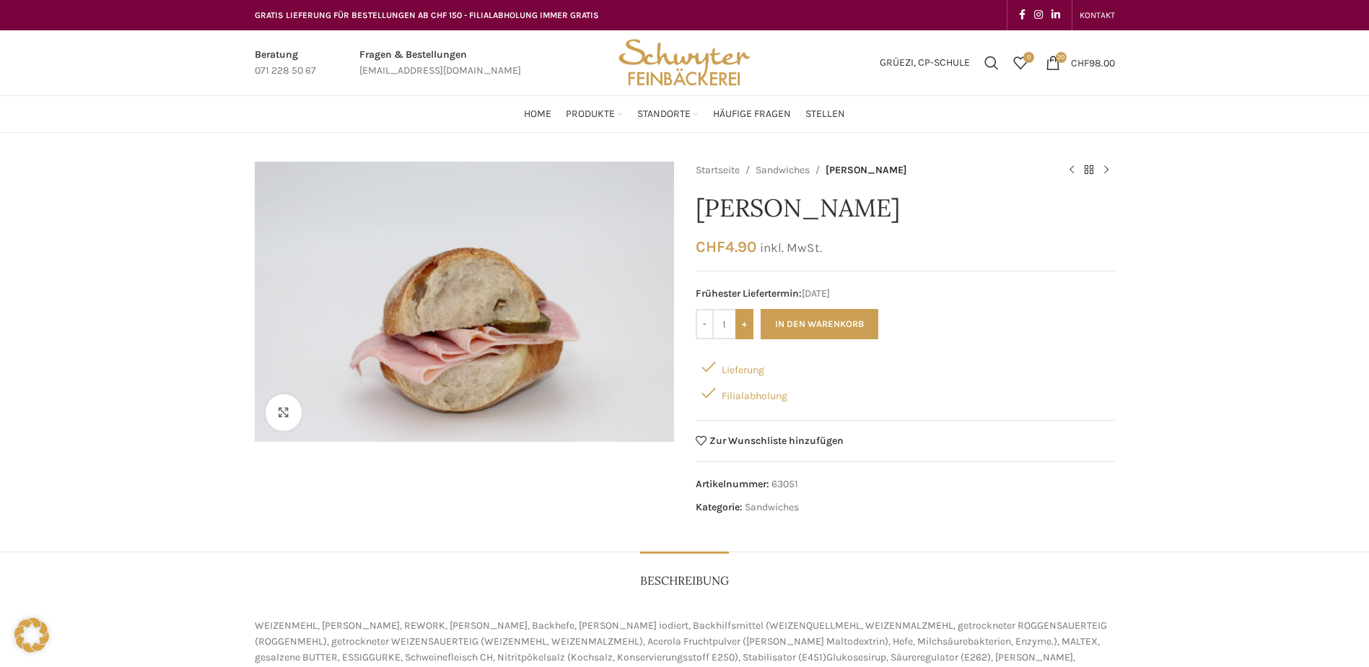
click at [749, 323] on input "+" at bounding box center [744, 324] width 18 height 30
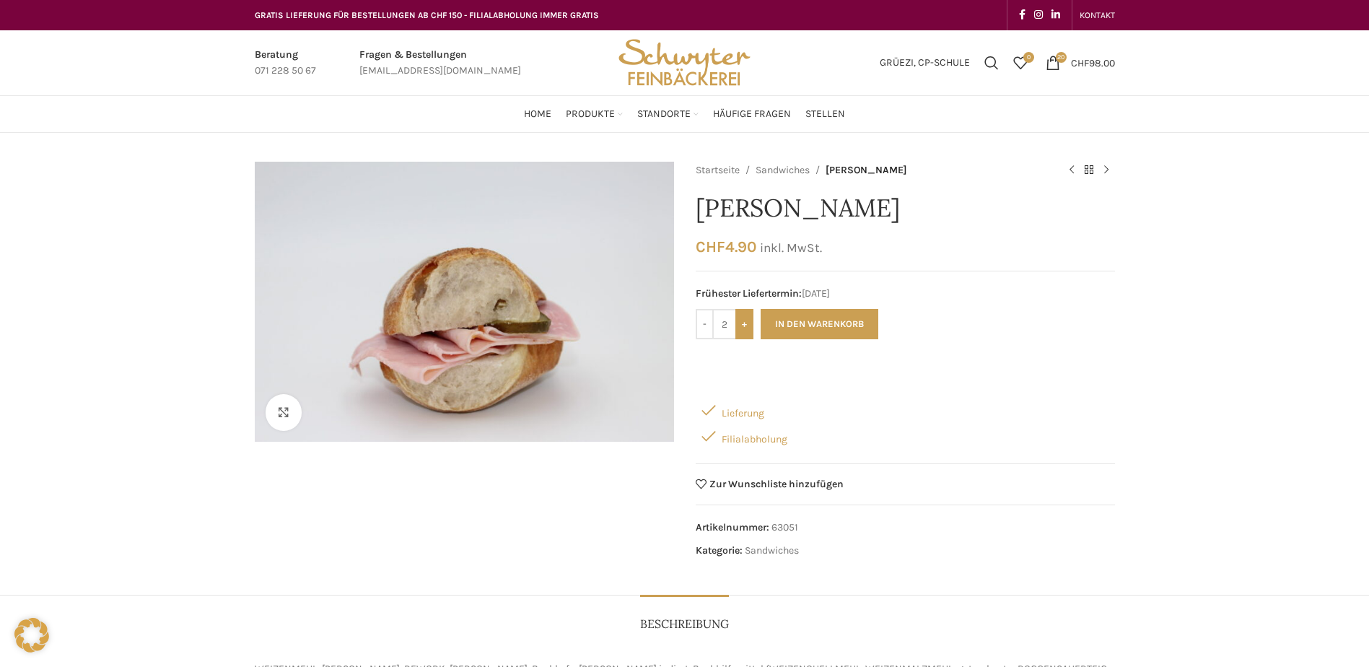
click at [749, 323] on input "+" at bounding box center [744, 324] width 18 height 30
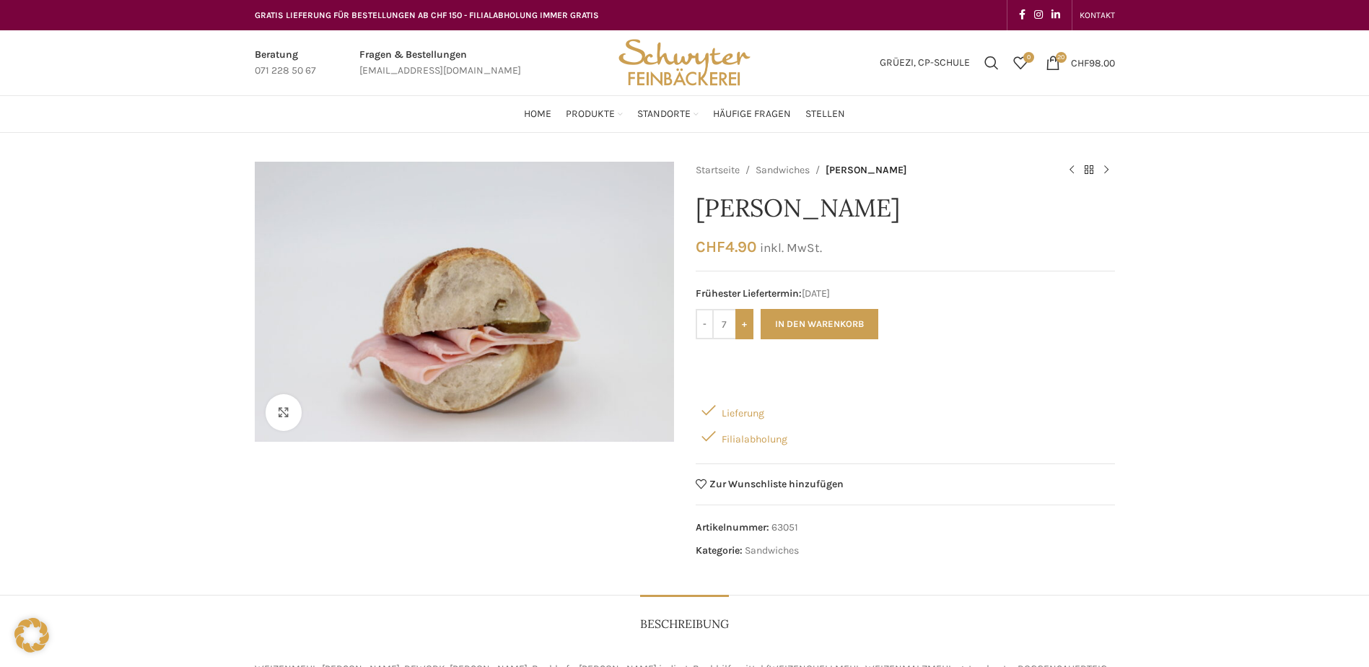
click at [749, 323] on input "+" at bounding box center [744, 324] width 18 height 30
type input "10"
click at [774, 323] on button "In den Warenkorb" at bounding box center [820, 324] width 118 height 30
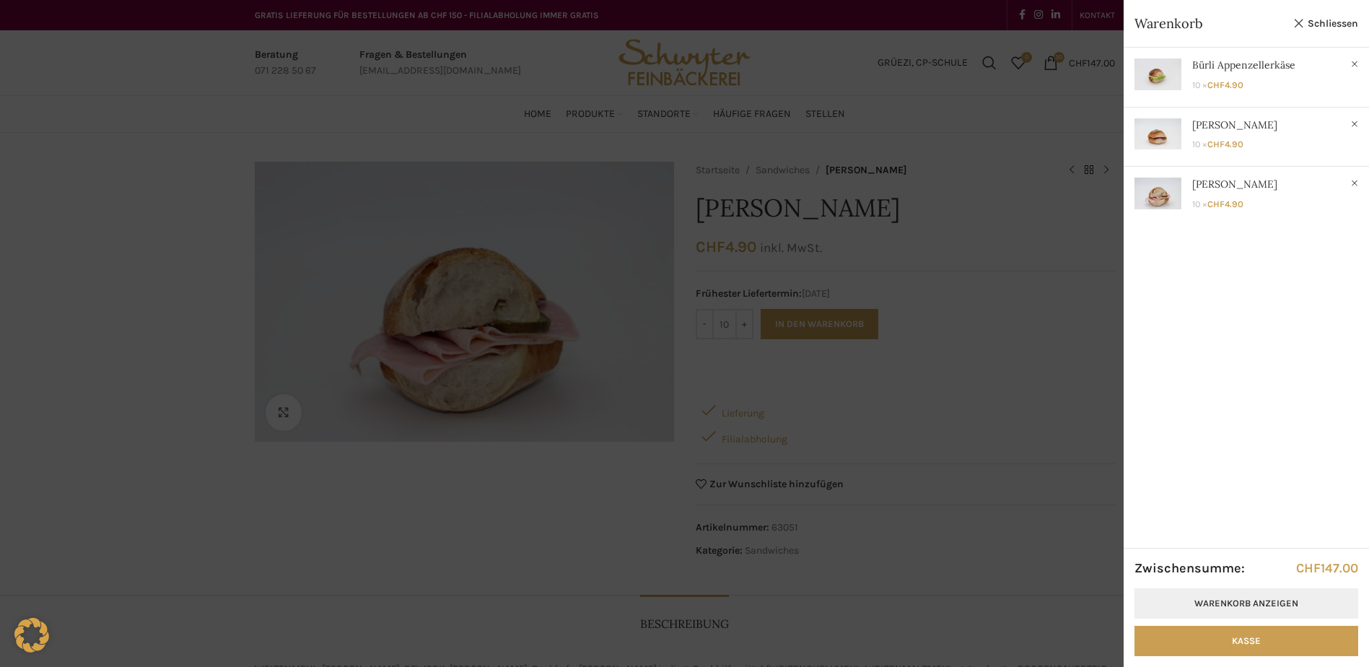
click at [1223, 604] on link "Warenkorb anzeigen" at bounding box center [1247, 603] width 224 height 30
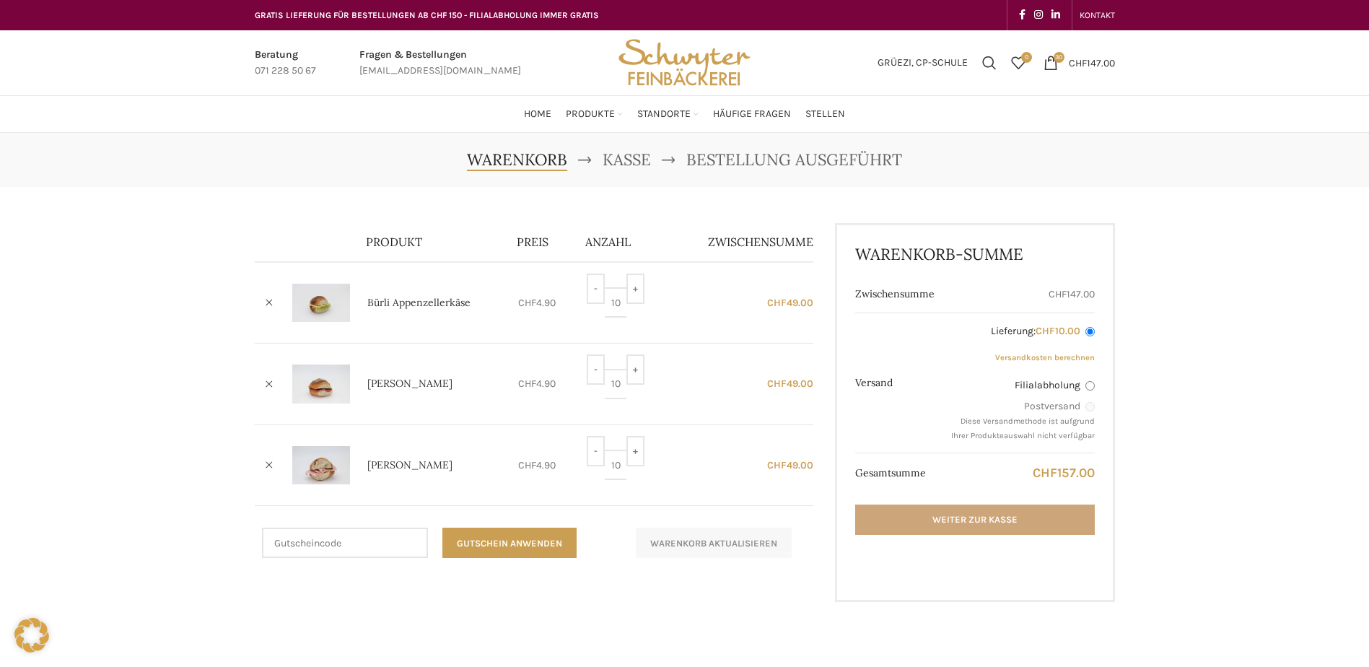
click at [996, 515] on link "Weiter zur Kasse" at bounding box center [974, 519] width 239 height 30
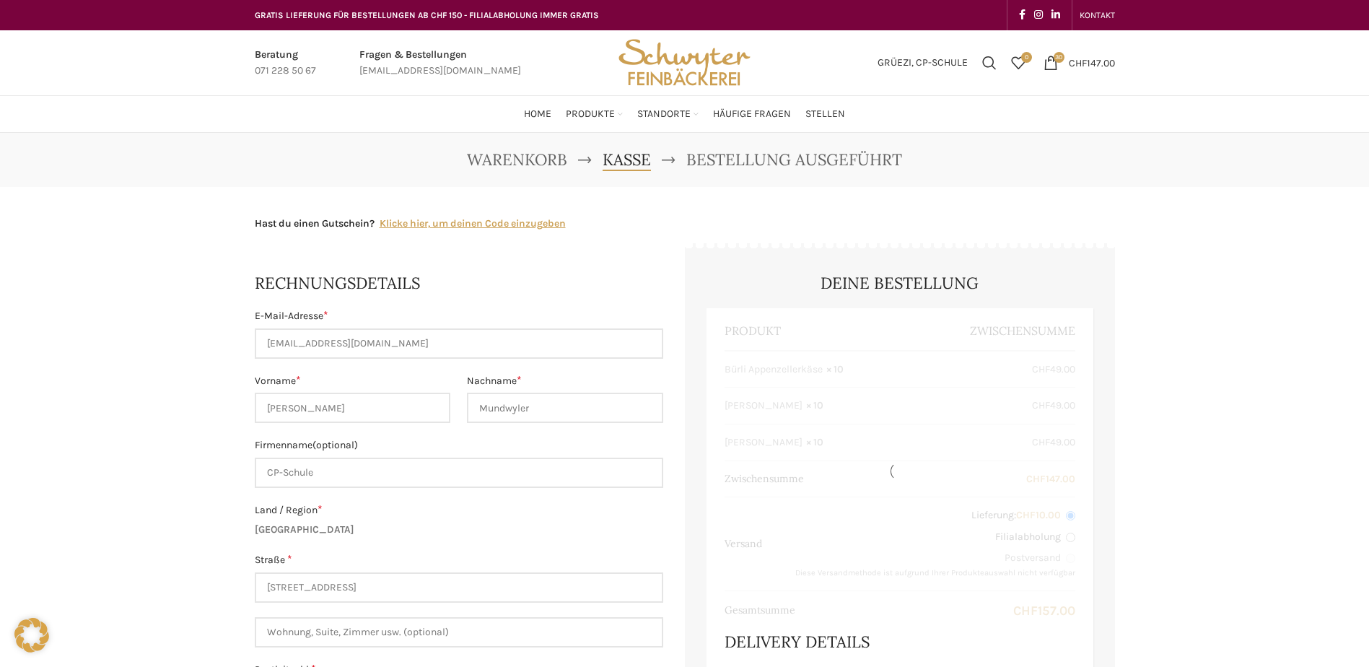
select select "SG"
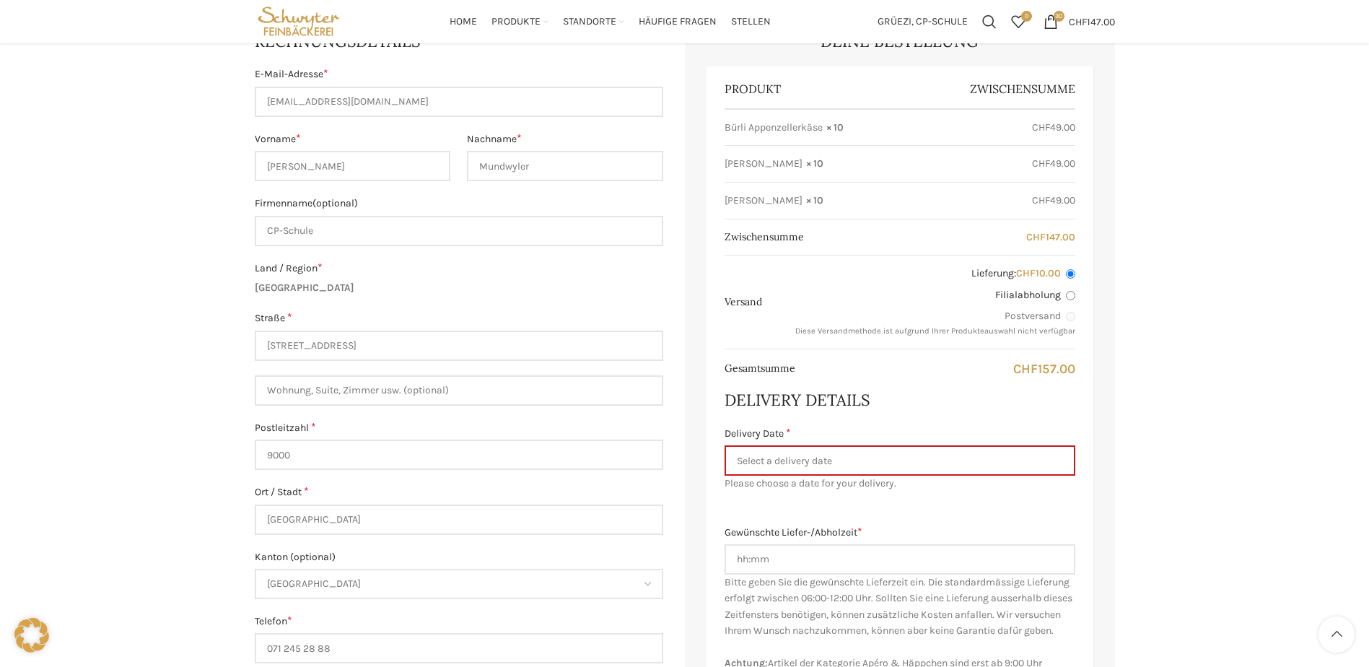
scroll to position [217, 0]
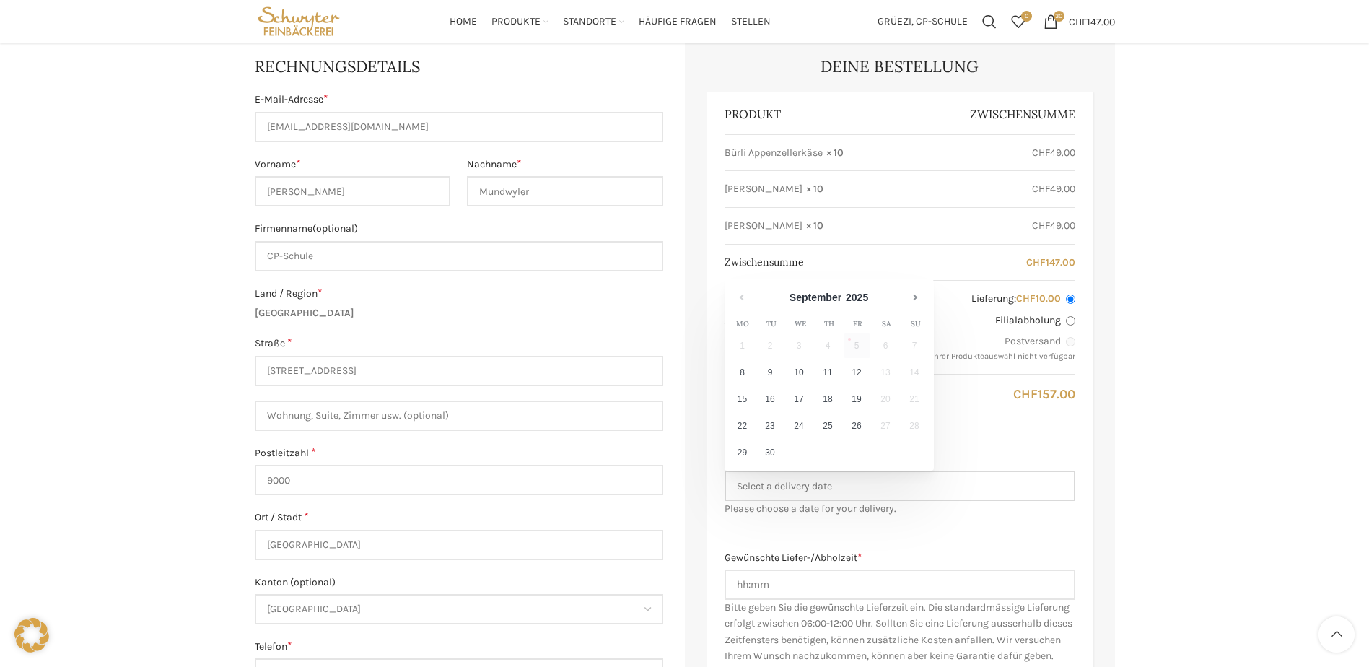
click at [839, 491] on input "Delivery Date *" at bounding box center [900, 486] width 351 height 30
click at [802, 372] on link "10" at bounding box center [799, 372] width 27 height 25
type input "[DATE]"
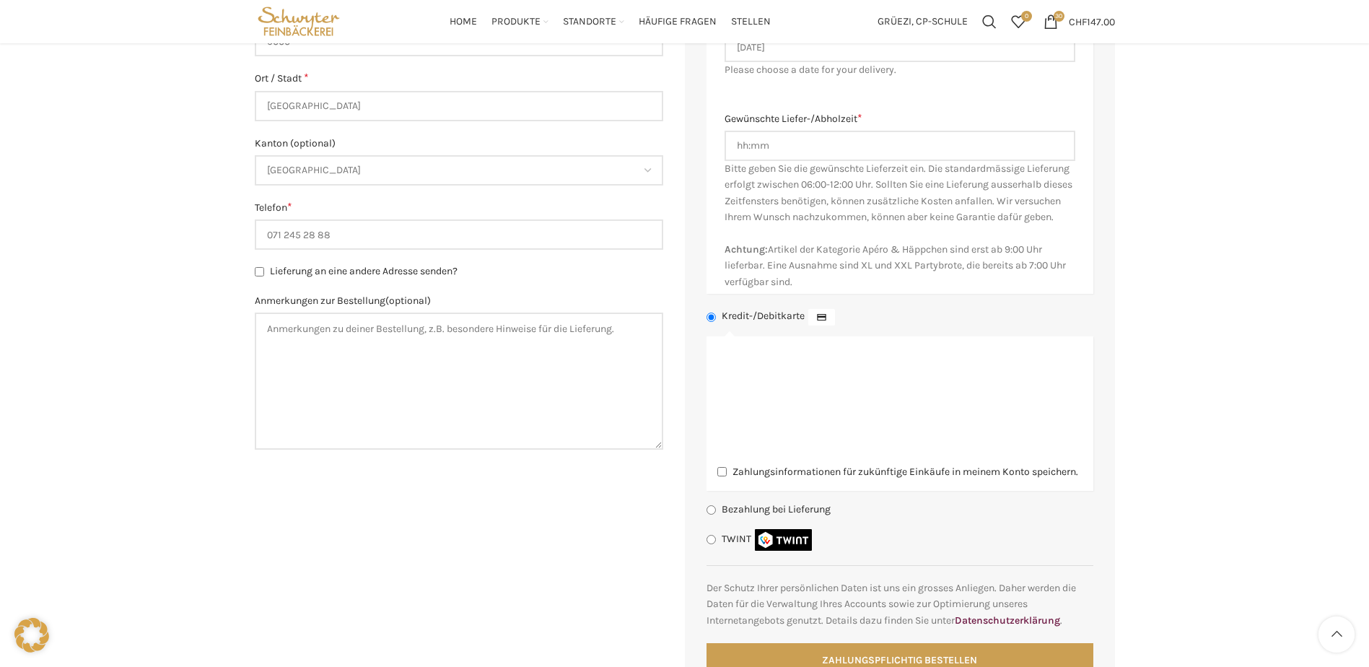
scroll to position [650, 0]
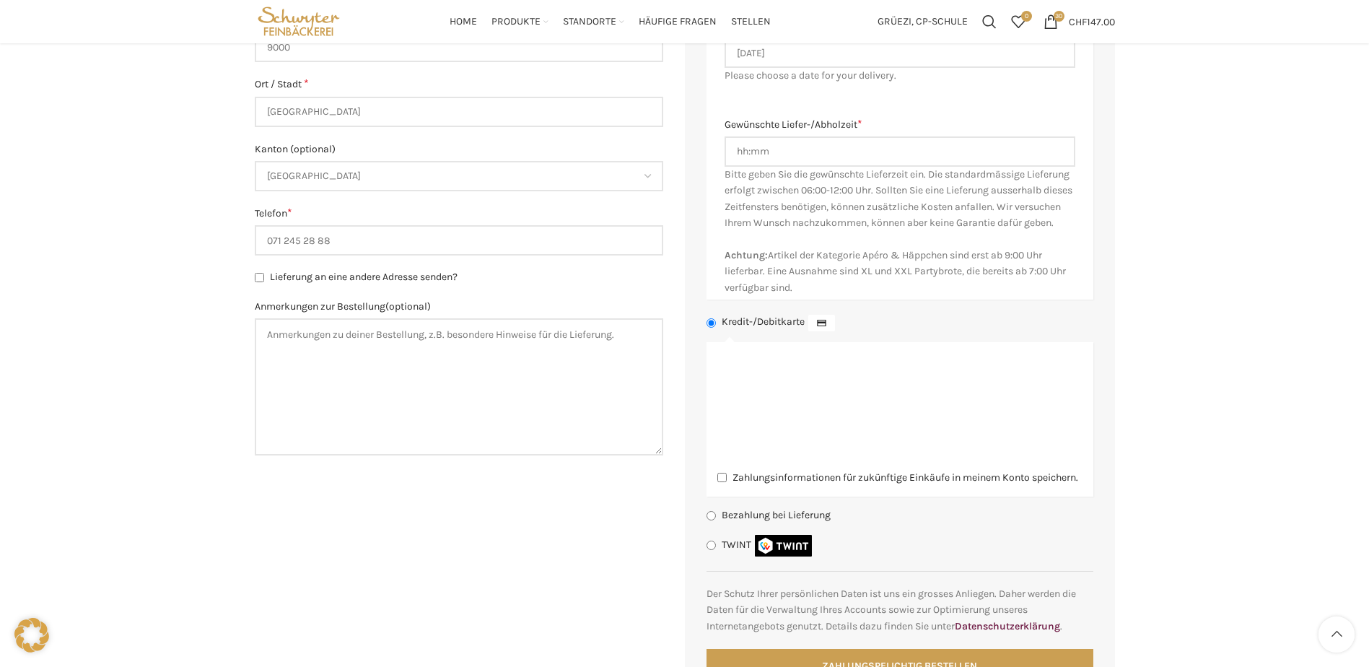
click at [761, 521] on label "Bezahlung bei Lieferung" at bounding box center [776, 515] width 109 height 12
click at [716, 520] on input "Bezahlung bei Lieferung" at bounding box center [711, 515] width 9 height 9
radio input "true"
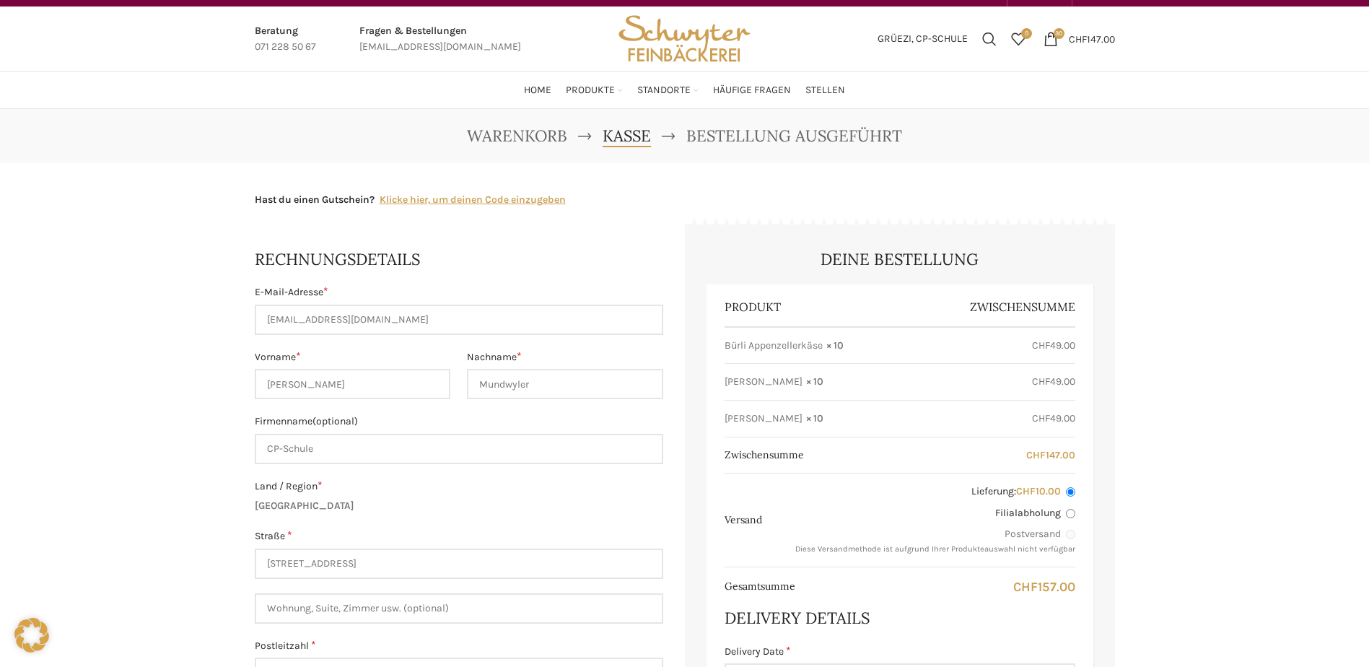
scroll to position [0, 0]
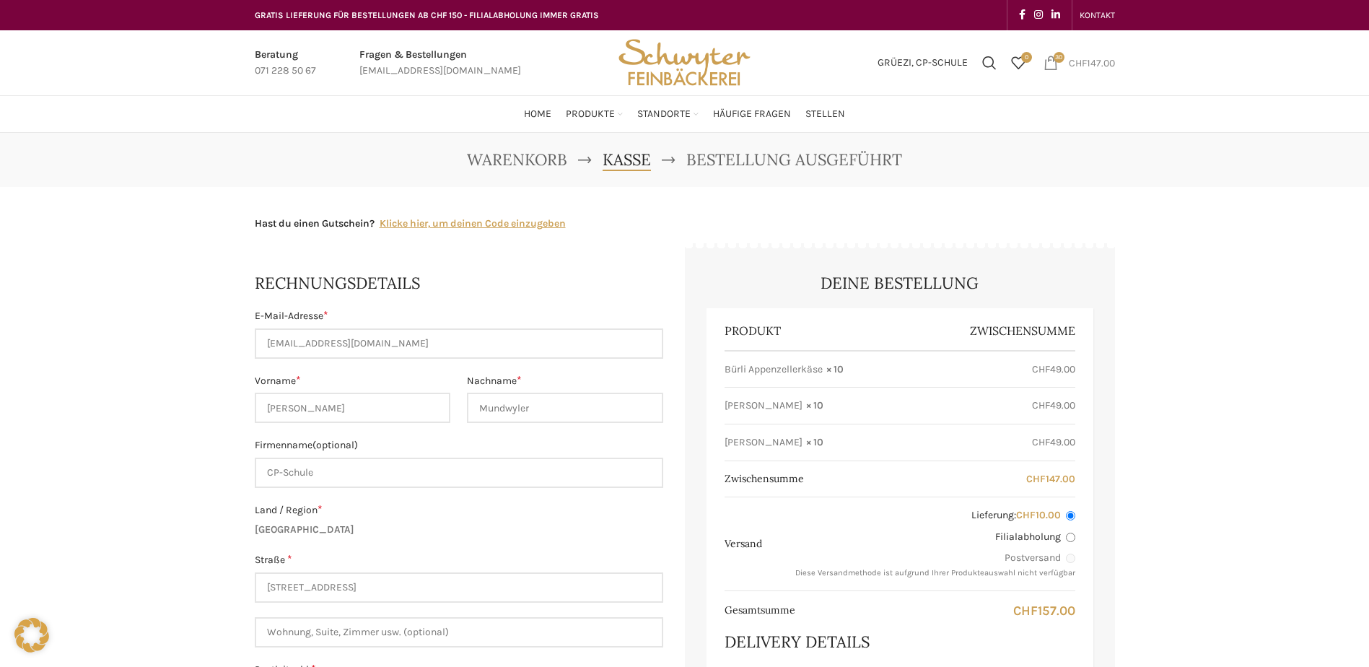
click at [1046, 64] on span "30 items" at bounding box center [1051, 63] width 14 height 14
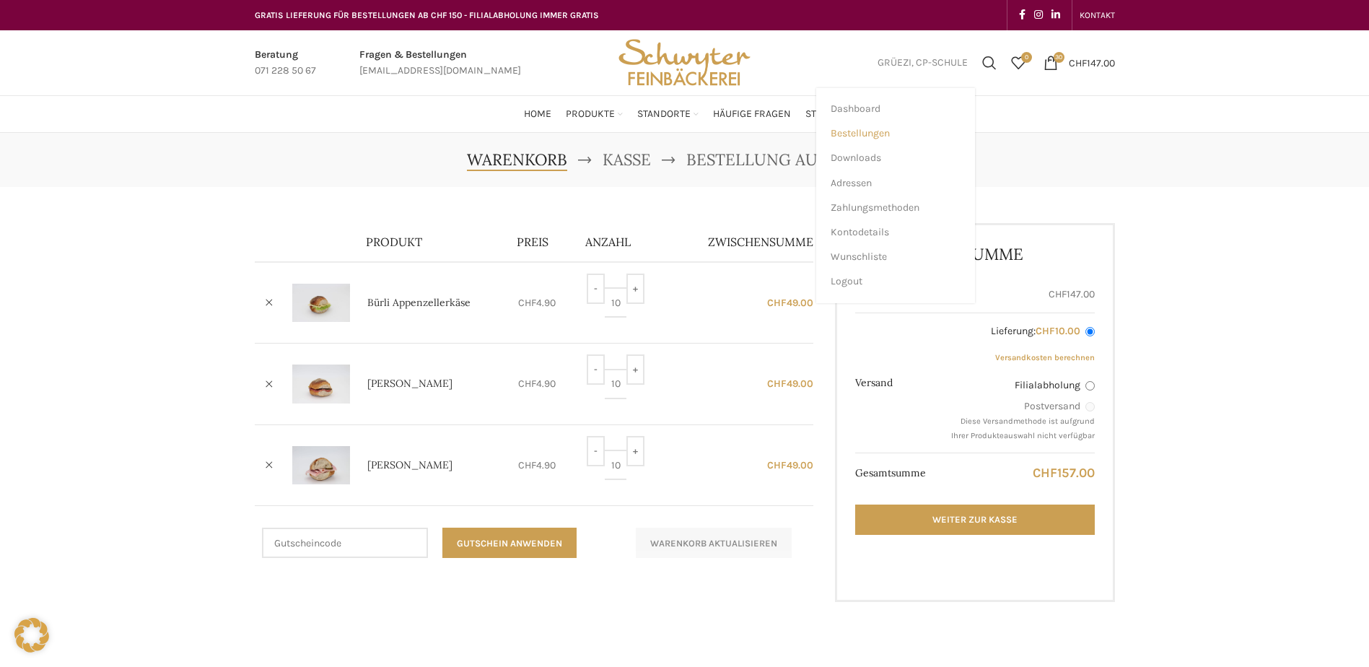
click at [876, 131] on span "Bestellungen" at bounding box center [860, 133] width 59 height 13
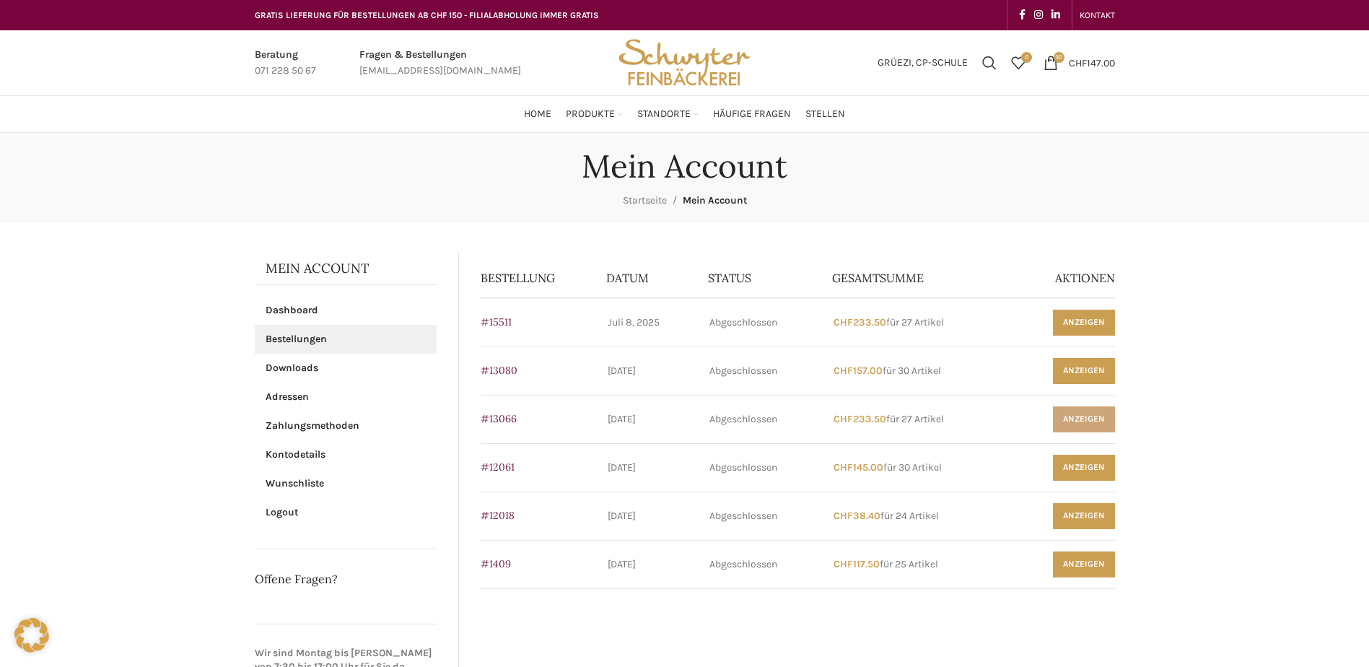
click at [1097, 422] on link "Anzeigen" at bounding box center [1084, 419] width 62 height 26
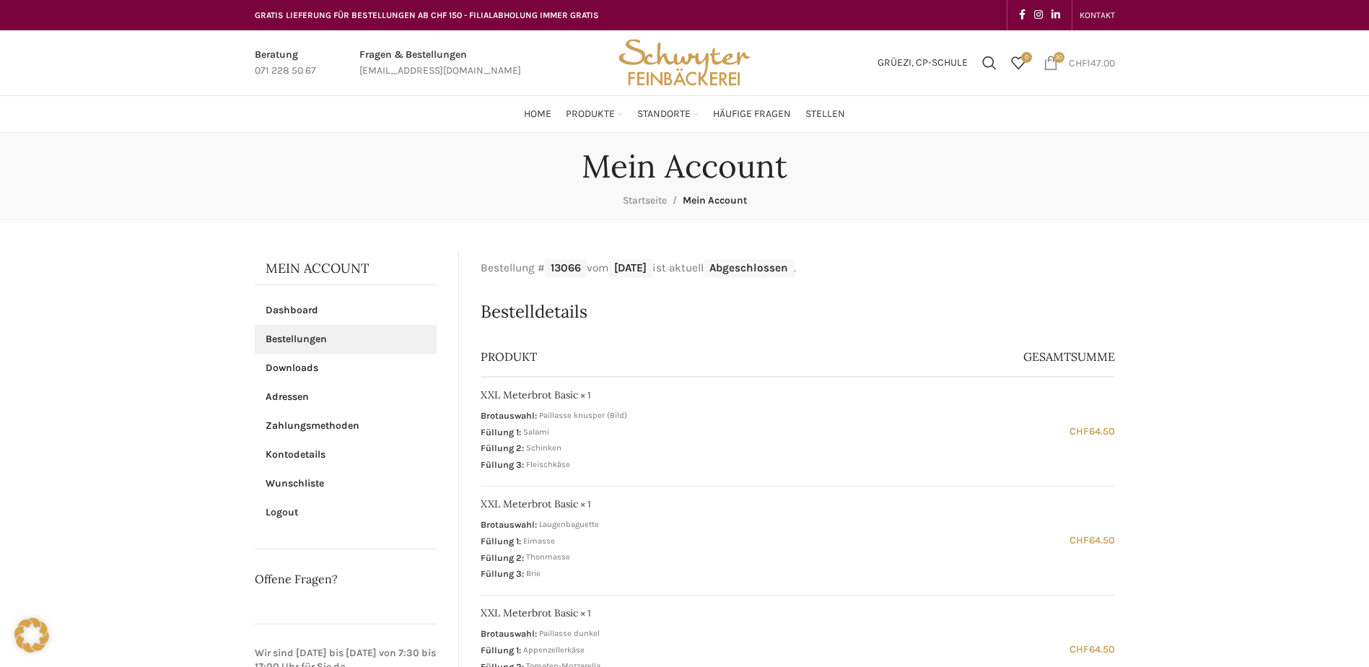
click at [1065, 66] on link "30 items CHF 147.00" at bounding box center [1079, 62] width 86 height 29
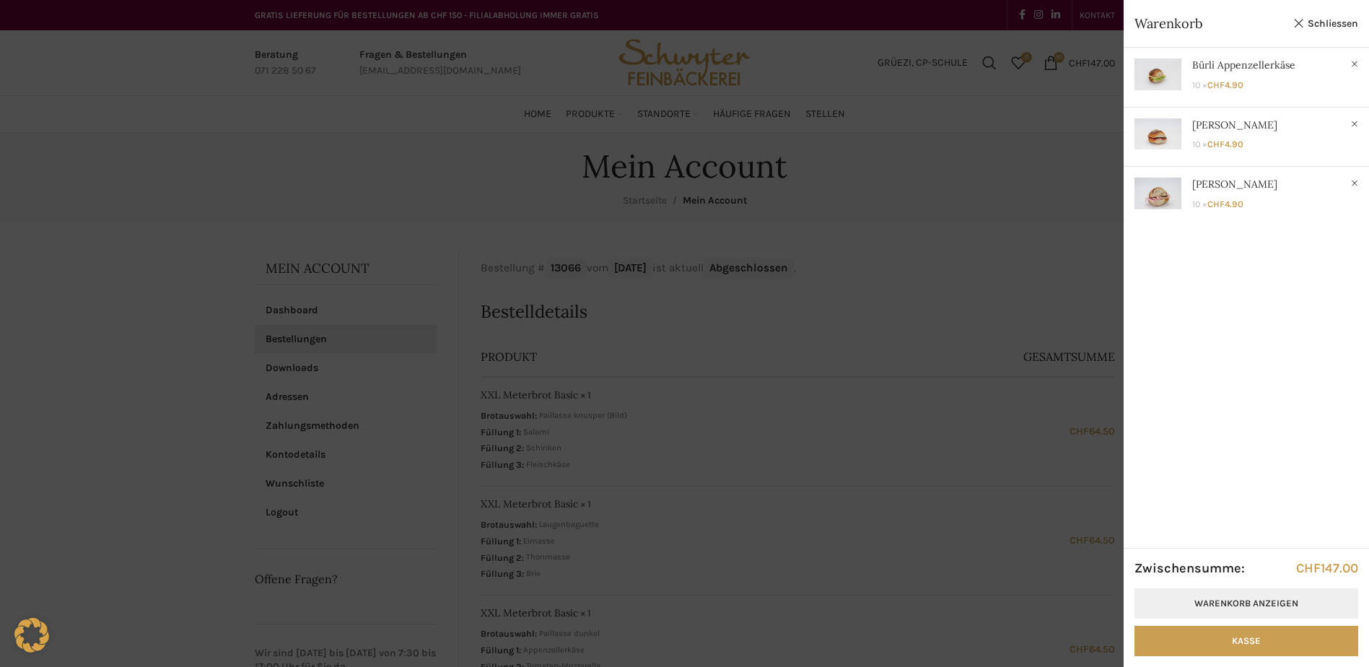
click at [1203, 603] on link "Warenkorb anzeigen" at bounding box center [1247, 603] width 224 height 30
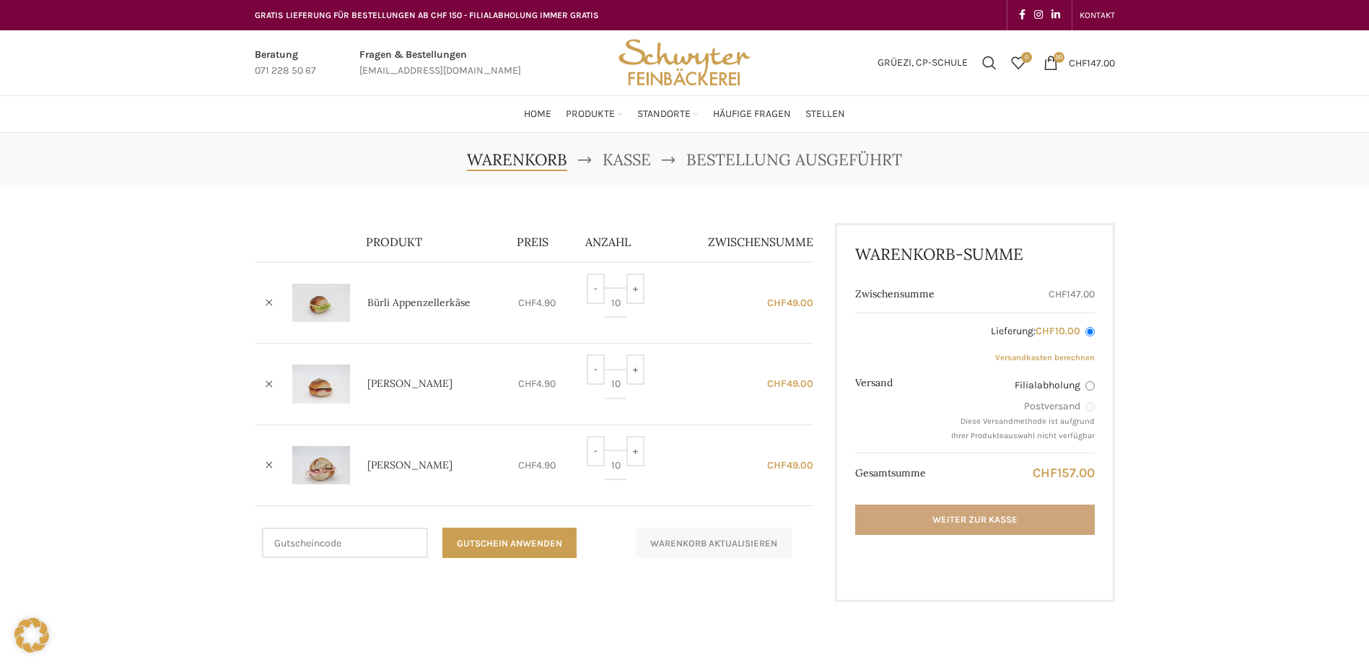
click at [1016, 515] on link "Weiter zur Kasse" at bounding box center [974, 519] width 239 height 30
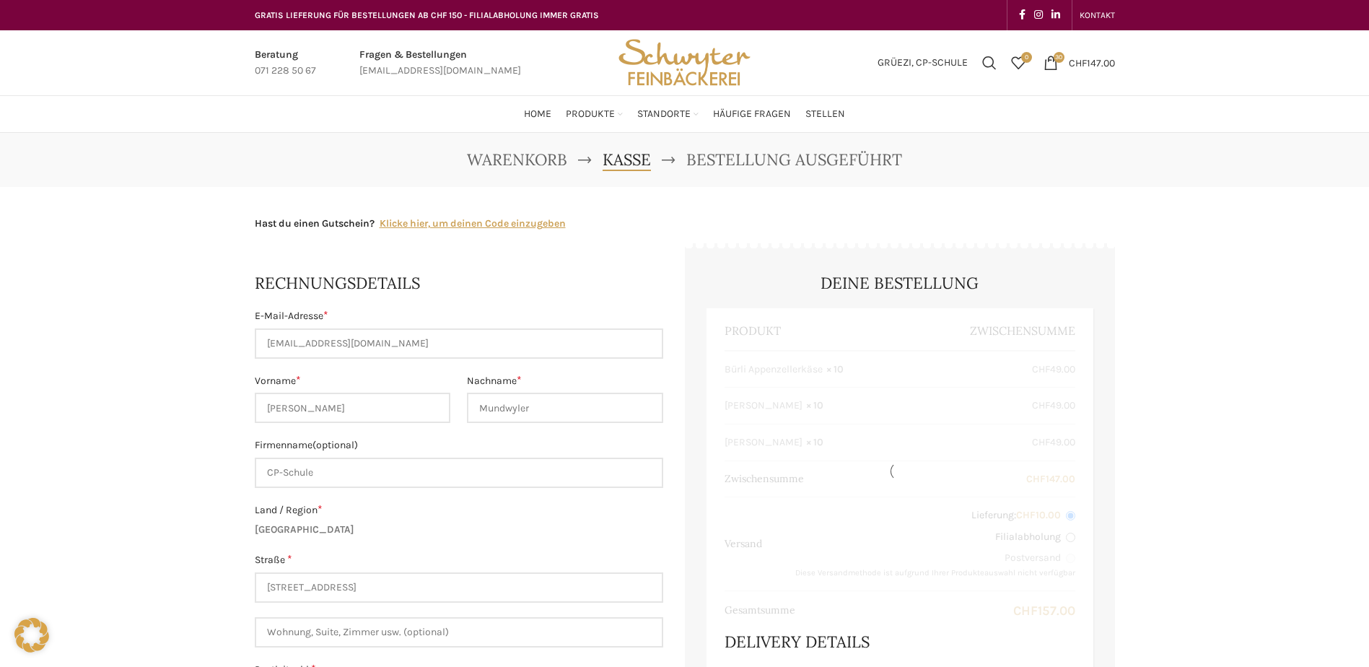
select select "SG"
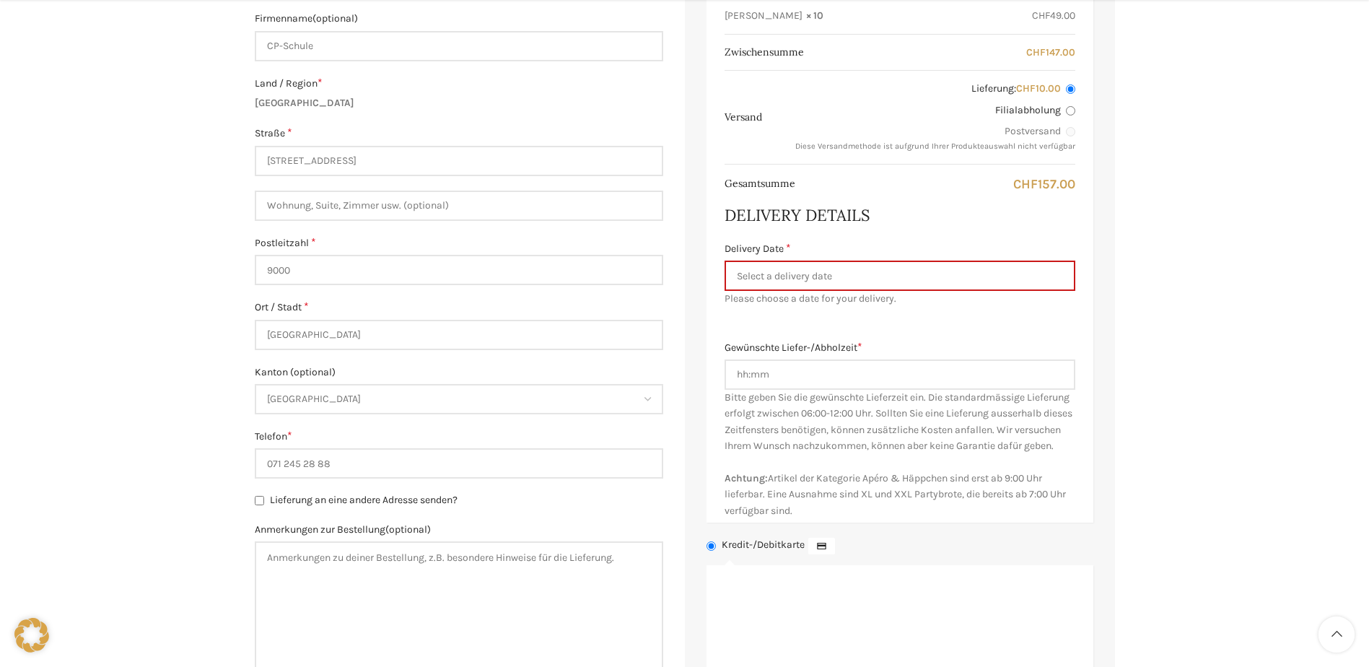
scroll to position [433, 0]
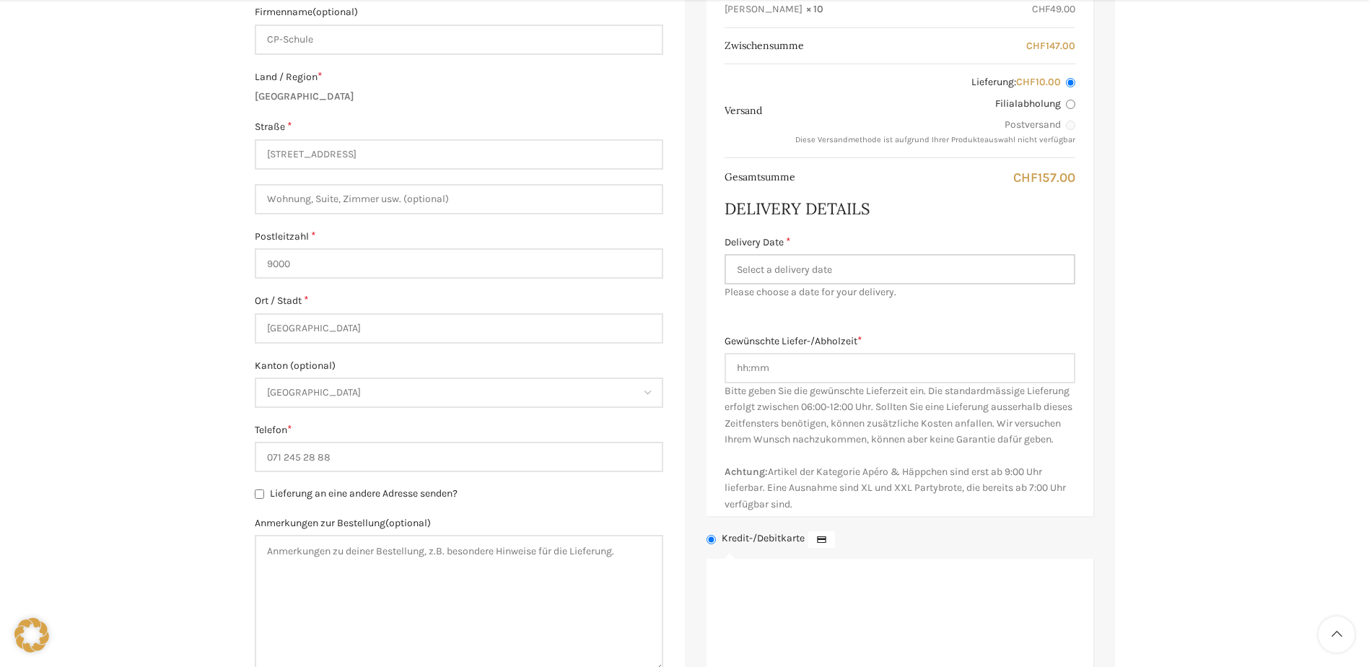
click at [819, 268] on input "Delivery Date *" at bounding box center [900, 269] width 351 height 30
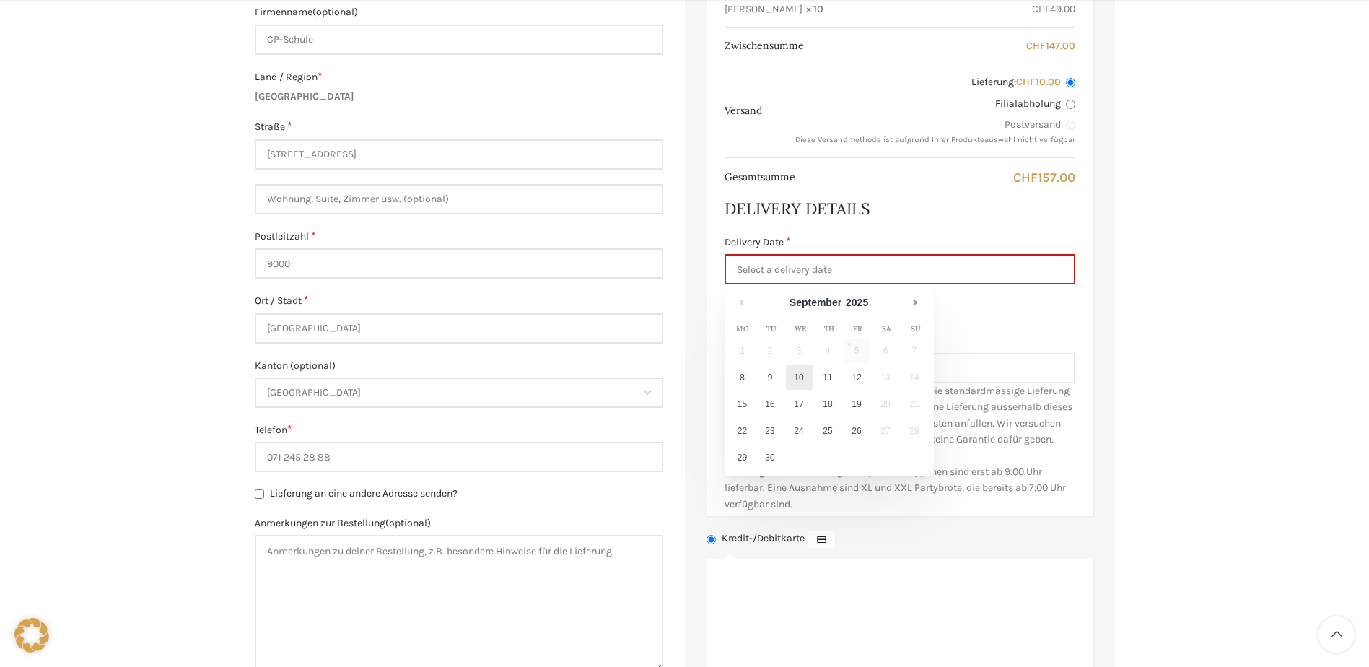
click at [799, 370] on link "10" at bounding box center [799, 377] width 27 height 25
type input "[DATE]"
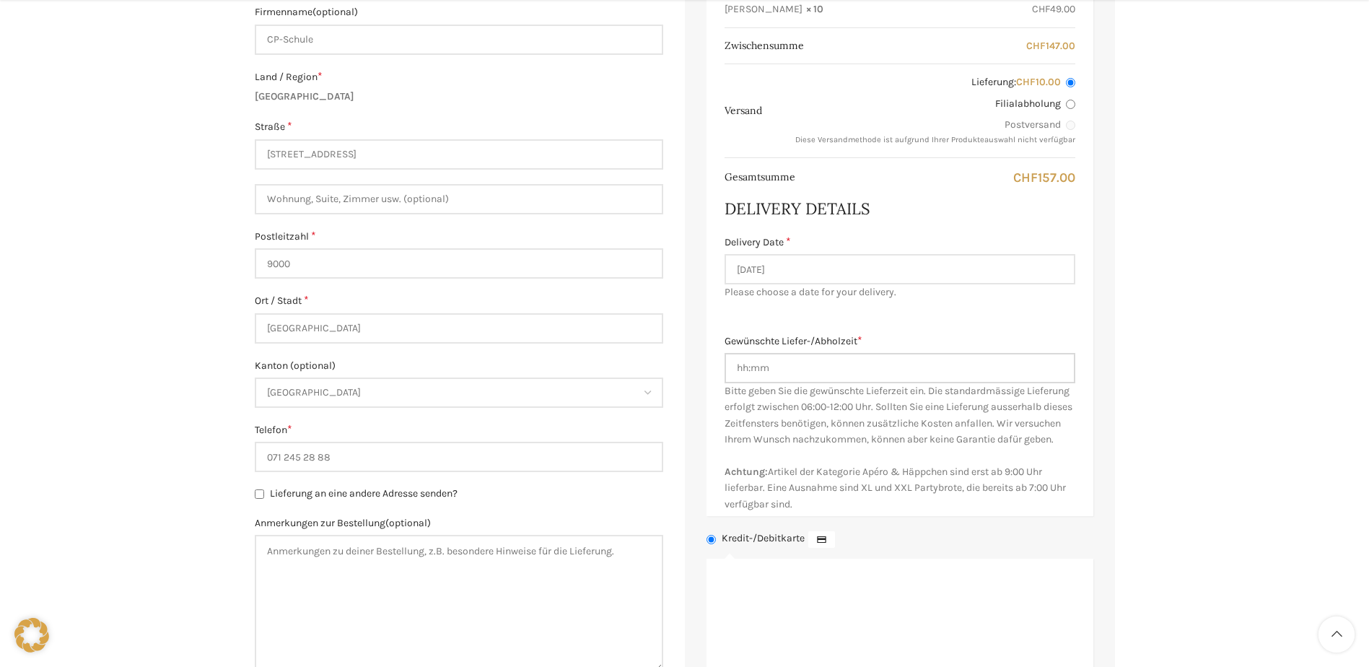
click at [799, 370] on input "Gewünschte Liefer-/Abholzeit *" at bounding box center [900, 368] width 351 height 30
type input "08.30"
click at [1055, 281] on input "10.09.2025" at bounding box center [900, 269] width 351 height 30
click at [1108, 345] on div "Deine Bestellung Produkt Zwischensumme Bürli Appenzellerkäse × 10 CHF 49.00 Bür…" at bounding box center [900, 369] width 430 height 1104
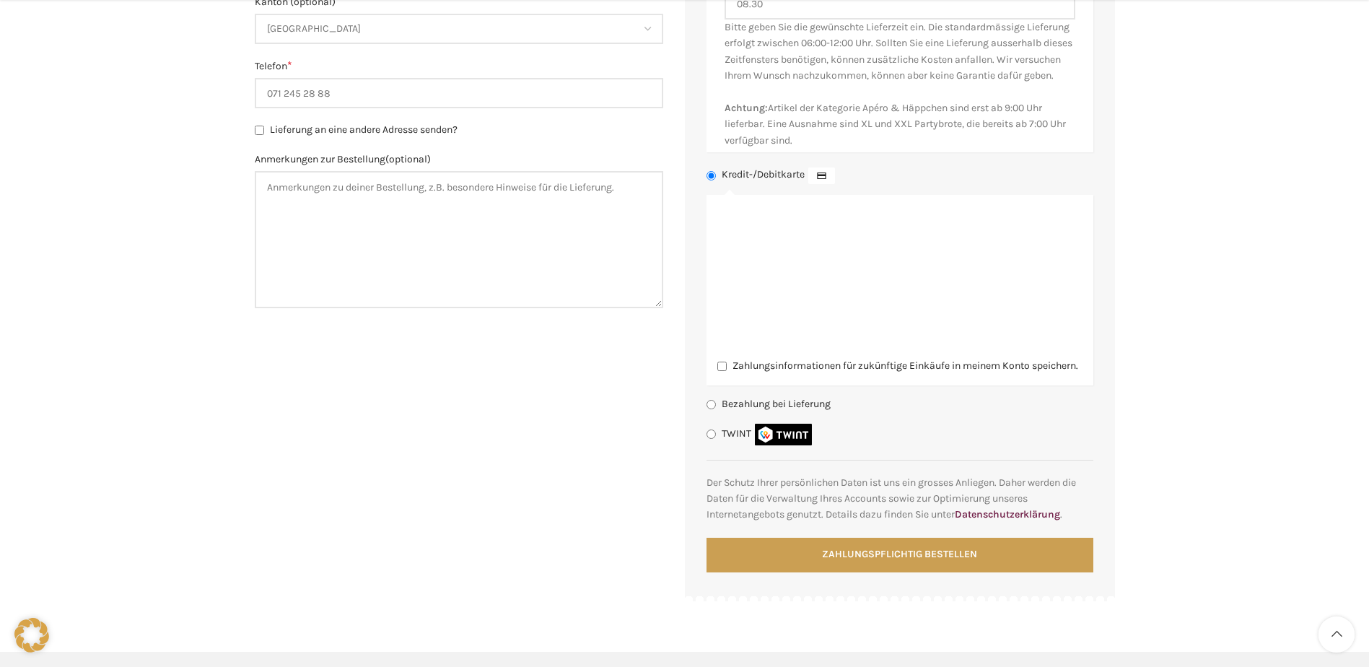
scroll to position [866, 0]
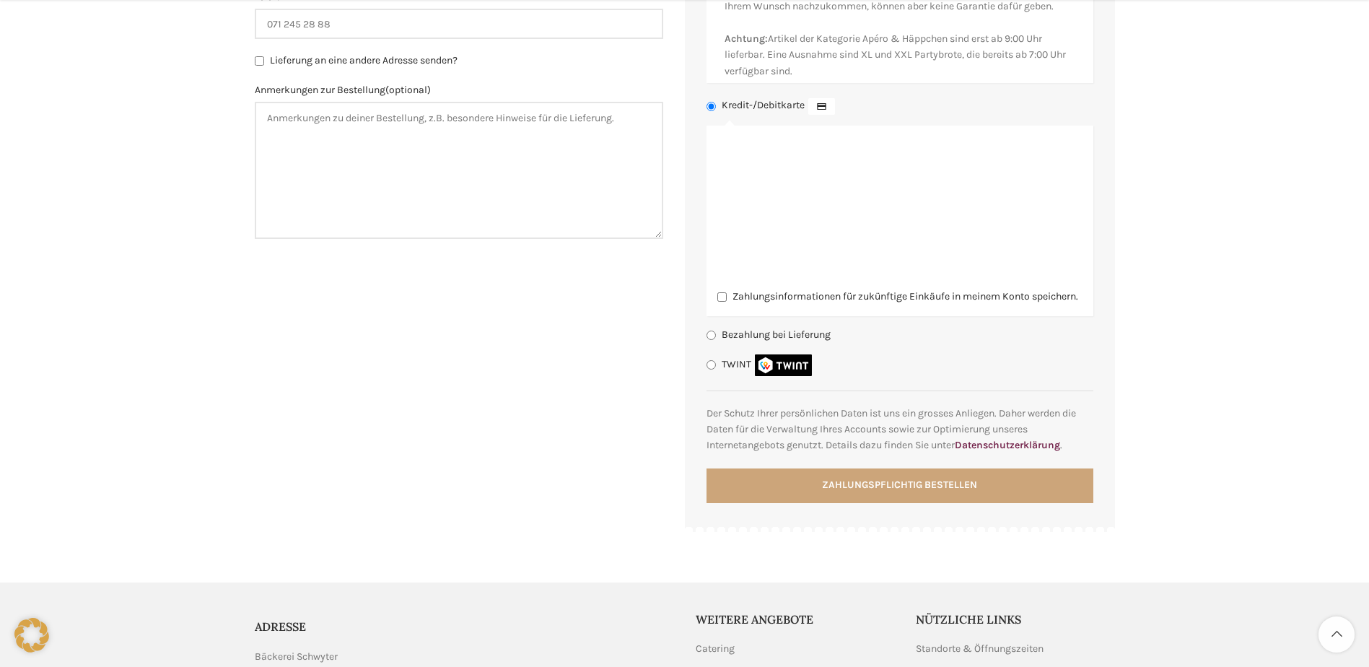
click at [934, 503] on button "Zahlungspflichtig bestellen" at bounding box center [900, 485] width 387 height 35
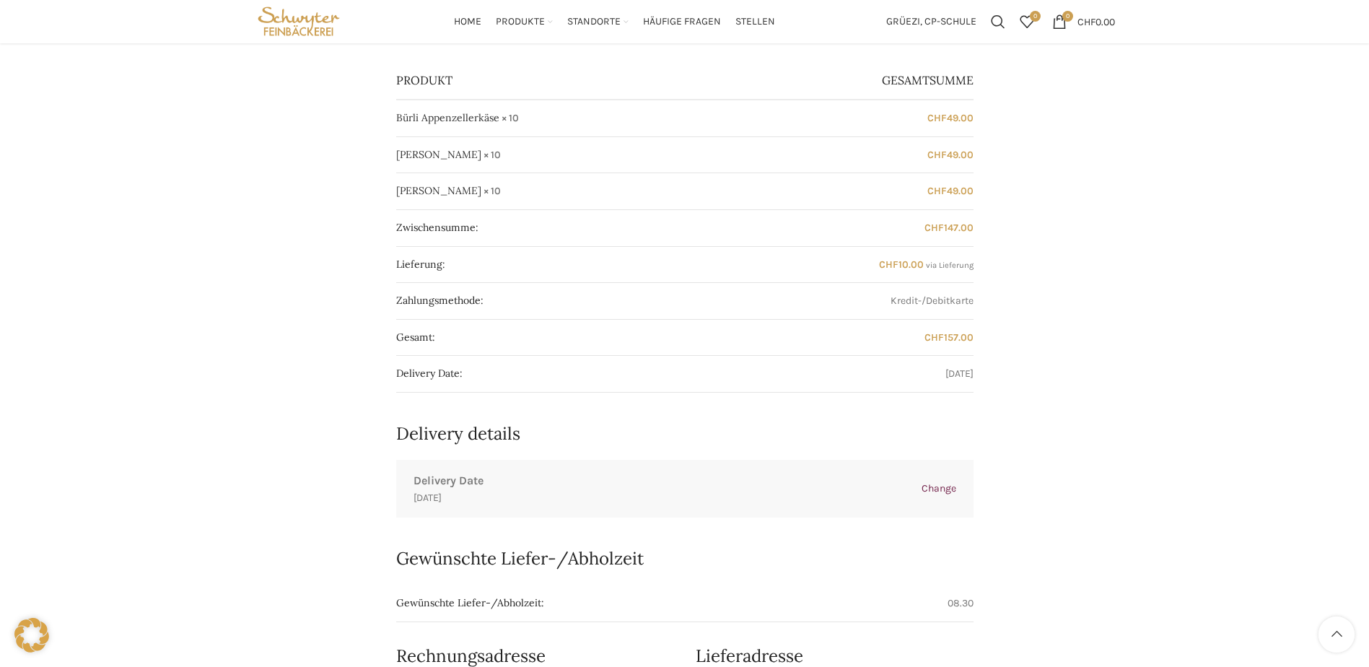
scroll to position [217, 0]
